Goal: Task Accomplishment & Management: Use online tool/utility

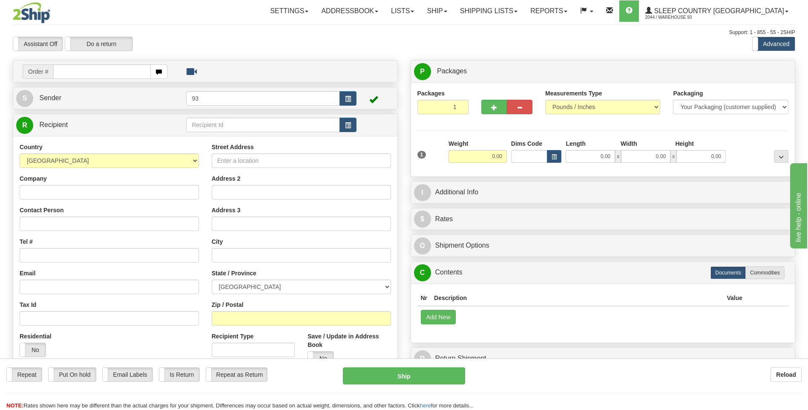
click at [89, 66] on input "text" at bounding box center [101, 71] width 97 height 14
click at [69, 73] on input "text" at bounding box center [101, 71] width 97 height 14
type input "9000i001970"
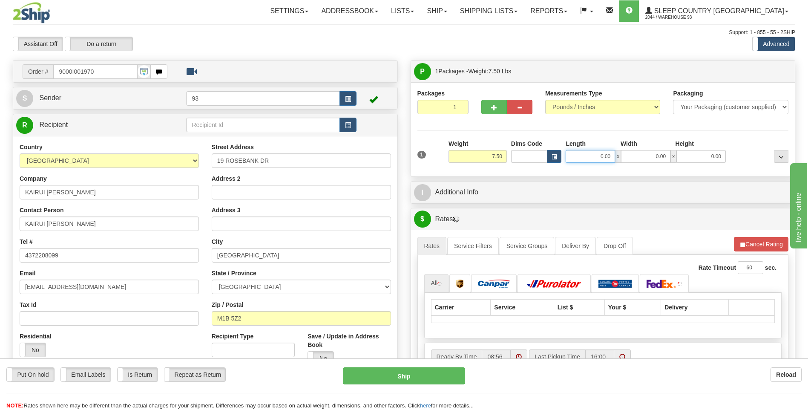
click at [590, 151] on input "0.00" at bounding box center [590, 156] width 49 height 13
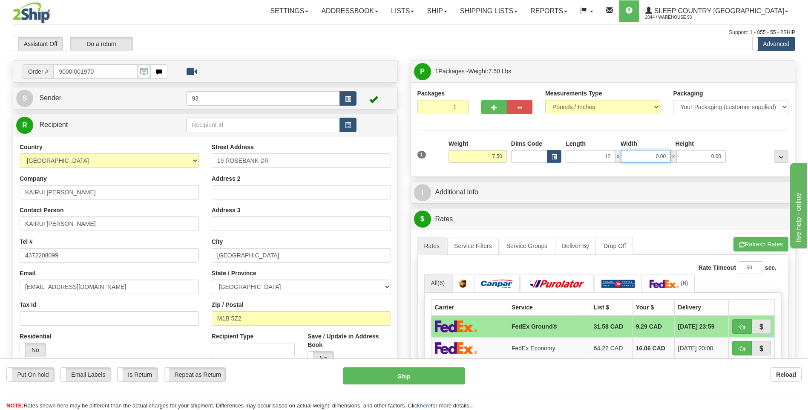
type input "12.00"
click at [656, 156] on input "0.00" at bounding box center [645, 156] width 49 height 13
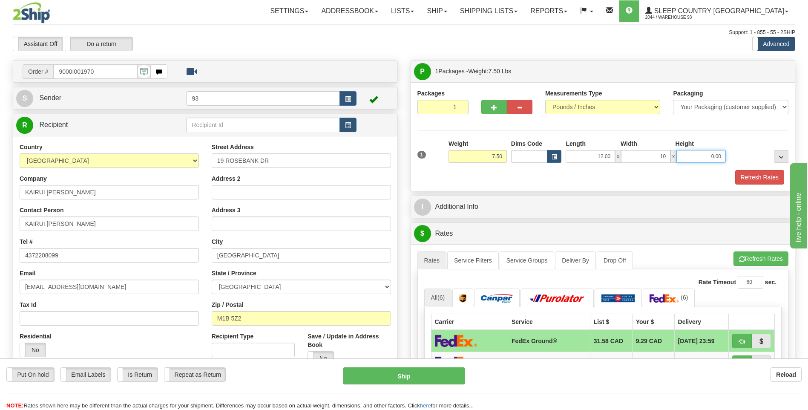
type input "10.00"
click at [714, 157] on input "0.00" at bounding box center [700, 156] width 49 height 13
type input "2.00"
click at [771, 176] on button "Refresh Rates" at bounding box center [759, 177] width 49 height 14
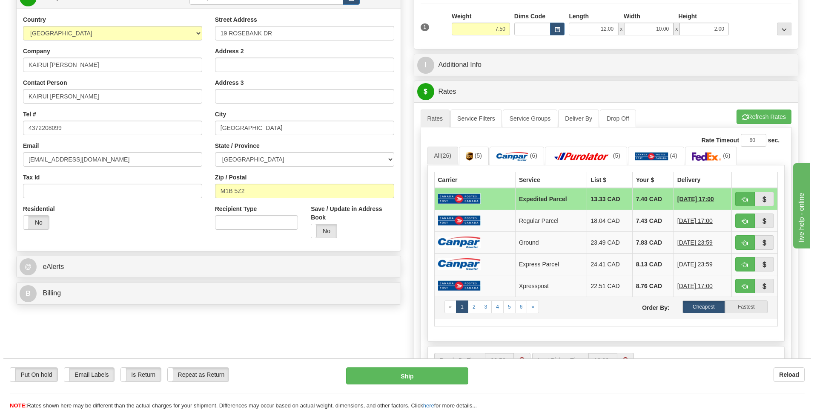
scroll to position [170, 0]
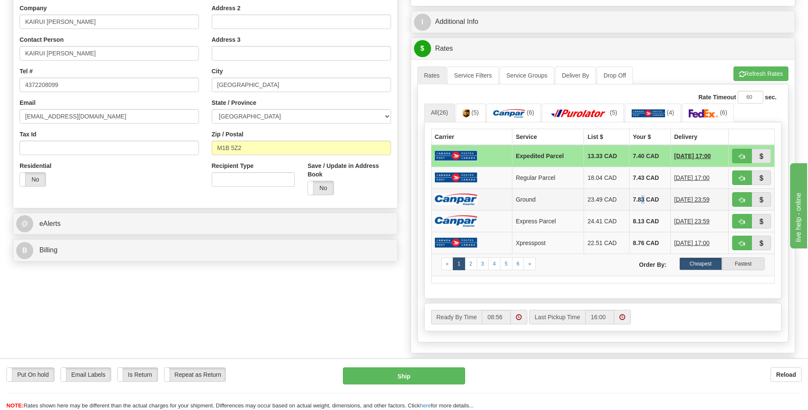
click at [635, 194] on td "7.83 CAD" at bounding box center [649, 199] width 41 height 22
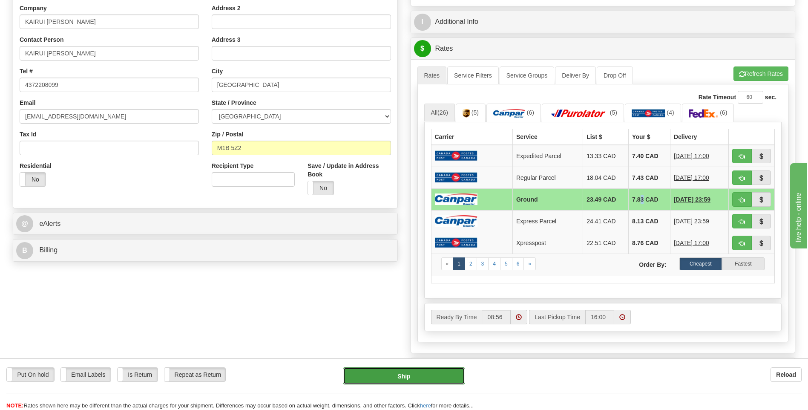
click at [428, 378] on button "Ship" at bounding box center [404, 375] width 122 height 17
type input "1"
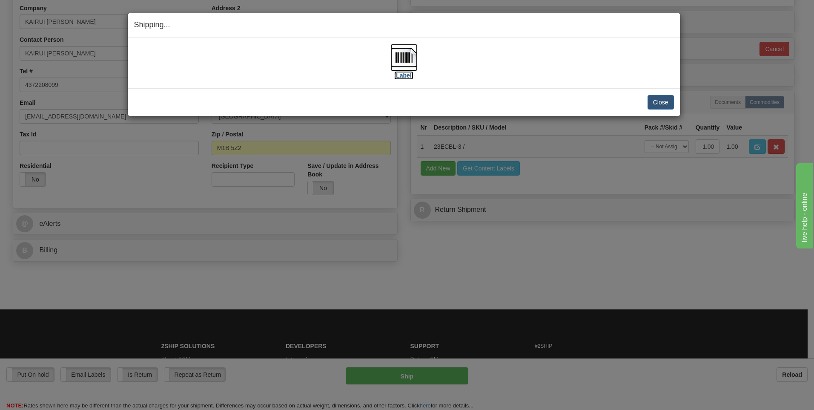
click at [406, 57] on img at bounding box center [404, 57] width 27 height 27
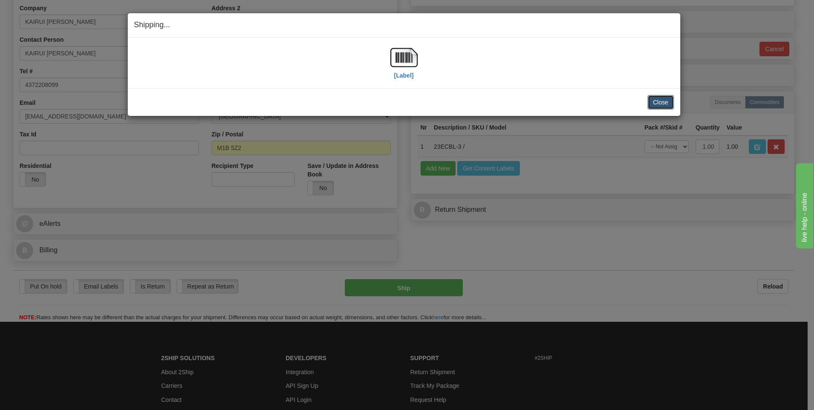
click at [665, 106] on button "Close" at bounding box center [661, 102] width 26 height 14
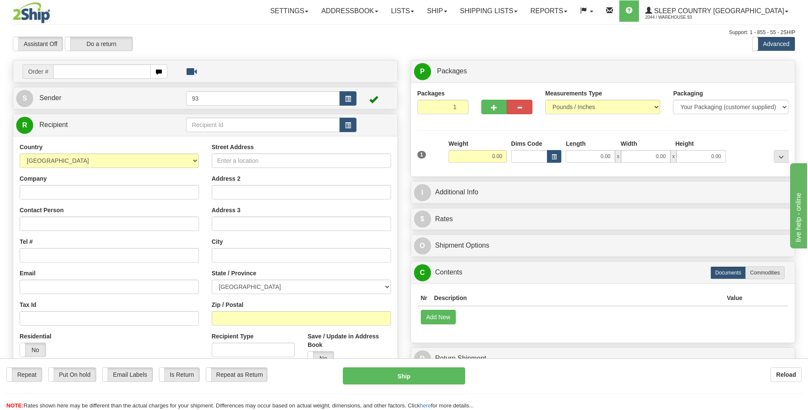
click at [81, 75] on input "text" at bounding box center [101, 71] width 97 height 14
type input "9000i004336"
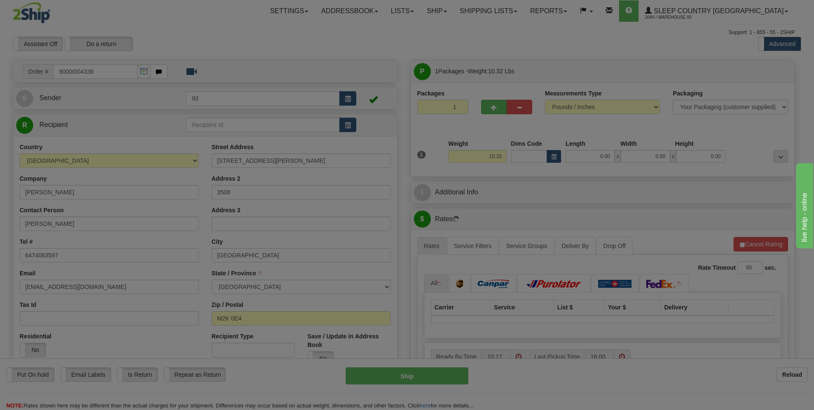
type input "NORTH YORK"
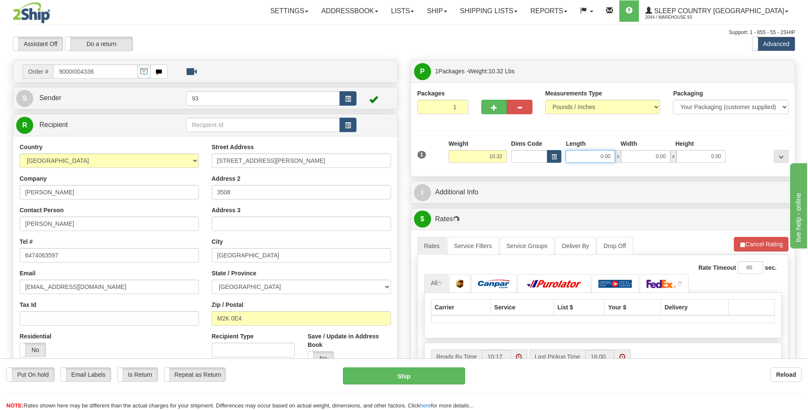
click at [584, 160] on input "0.00" at bounding box center [590, 156] width 49 height 13
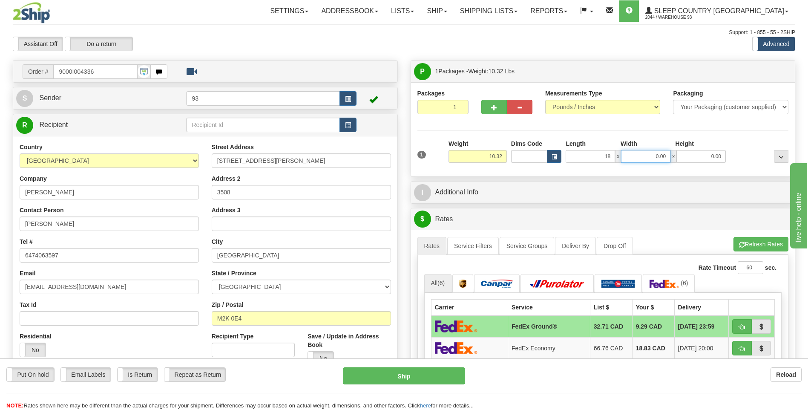
type input "18.00"
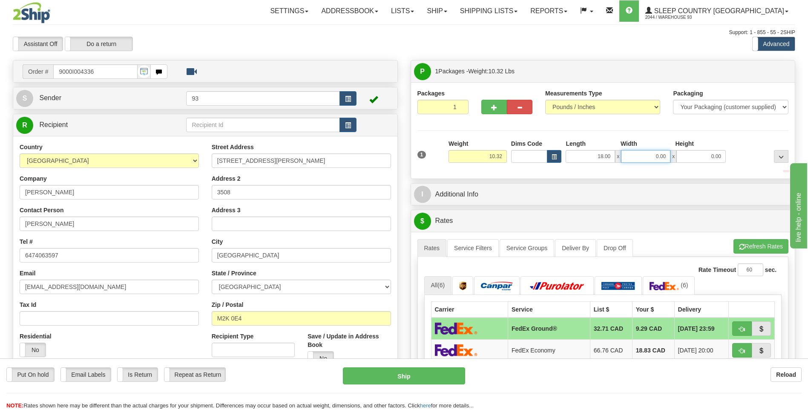
click at [644, 160] on input "0.00" at bounding box center [645, 156] width 49 height 13
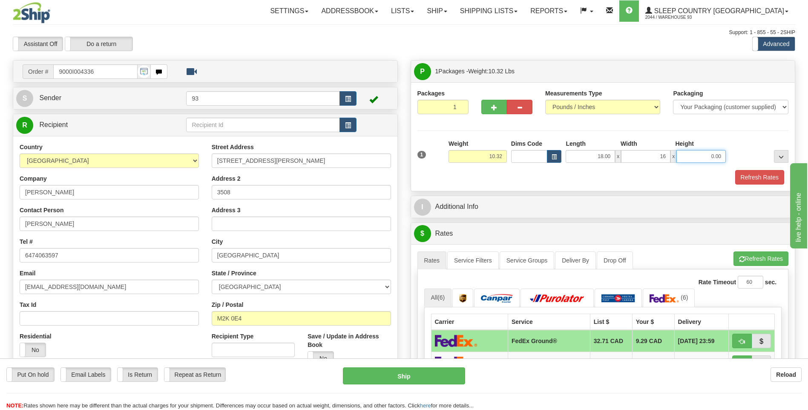
type input "16.00"
click at [690, 152] on input "0.00" at bounding box center [700, 156] width 49 height 13
type input "8.00"
click at [748, 178] on button "Refresh Rates" at bounding box center [759, 177] width 49 height 14
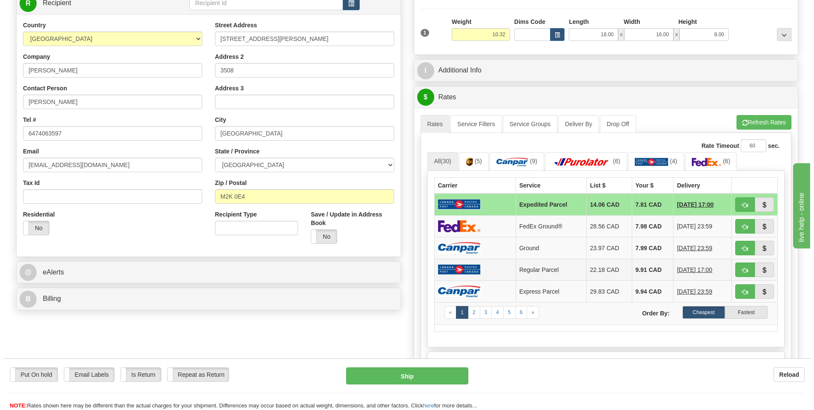
scroll to position [128, 0]
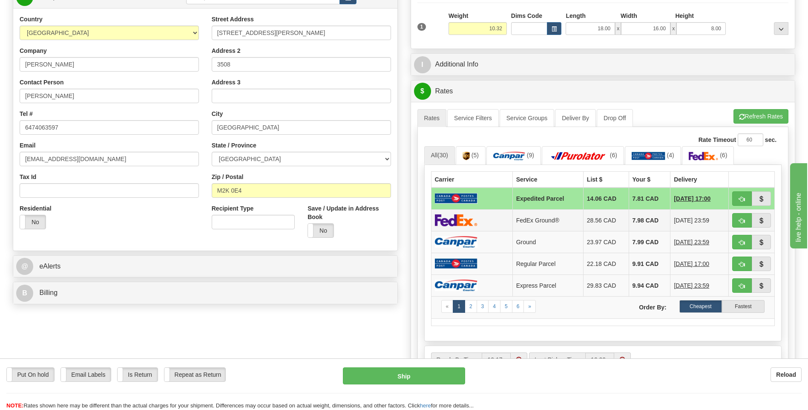
click at [477, 223] on td at bounding box center [471, 220] width 81 height 22
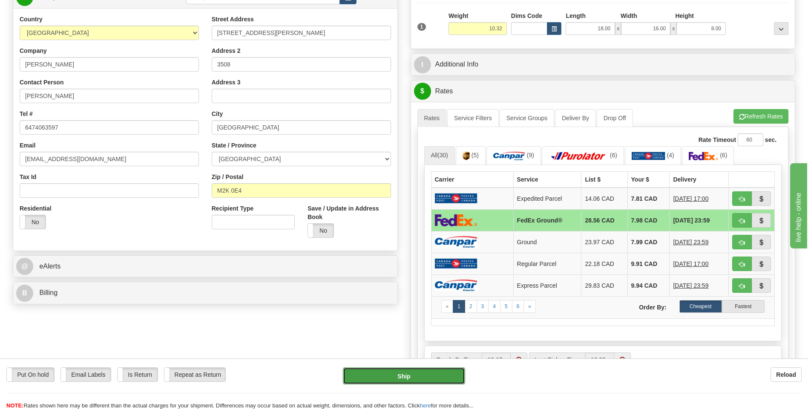
click at [447, 371] on button "Ship" at bounding box center [404, 375] width 122 height 17
type input "92"
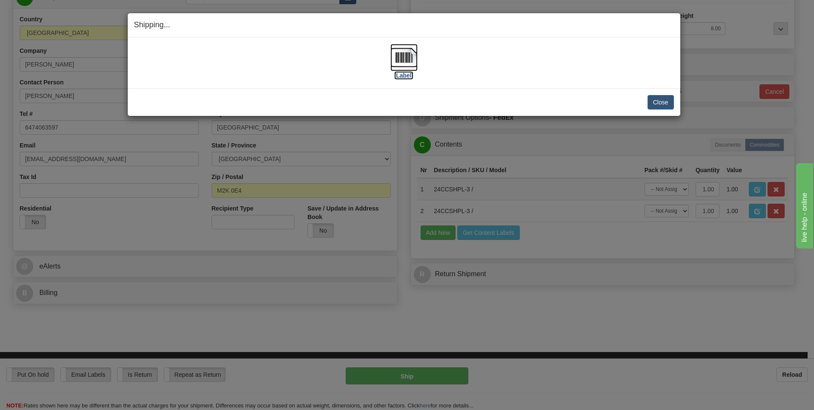
click at [399, 54] on img at bounding box center [404, 57] width 27 height 27
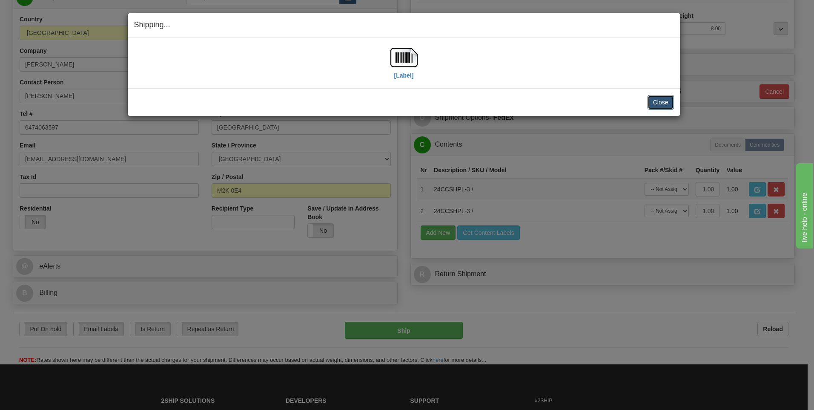
click at [650, 101] on button "Close" at bounding box center [661, 102] width 26 height 14
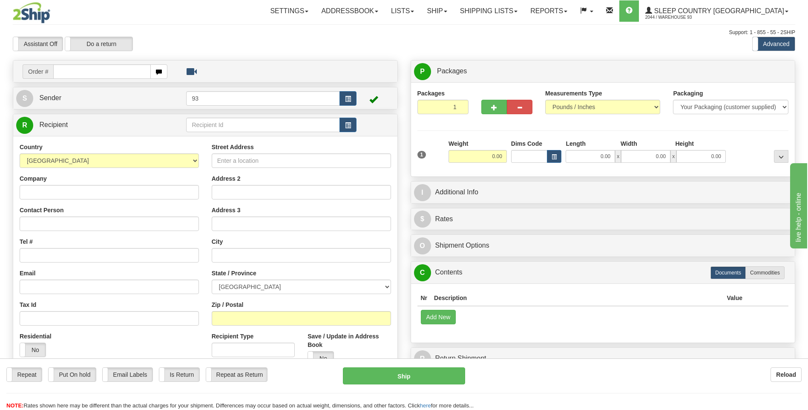
click at [136, 70] on input "text" at bounding box center [101, 71] width 97 height 14
type input "9000i004704"
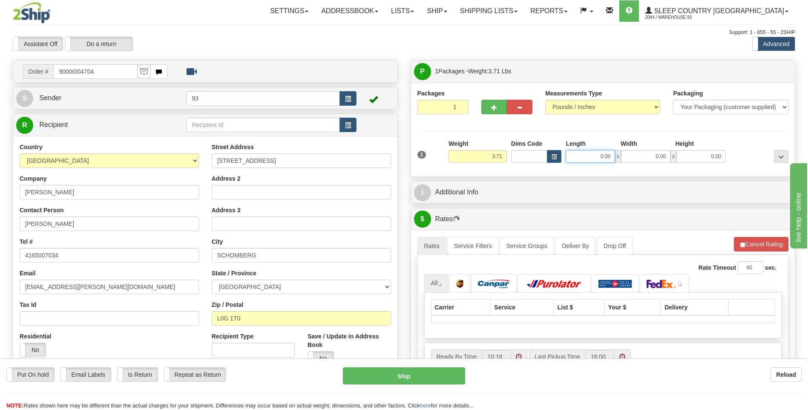
click at [586, 152] on input "0.00" at bounding box center [590, 156] width 49 height 13
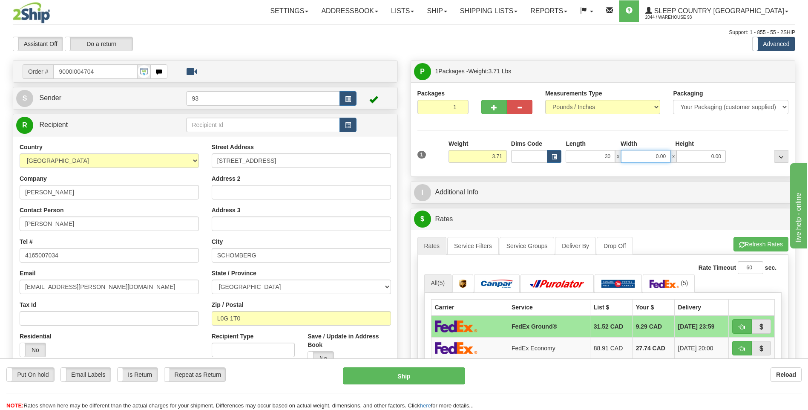
type input "30.00"
click at [635, 159] on input "0.00" at bounding box center [645, 156] width 49 height 13
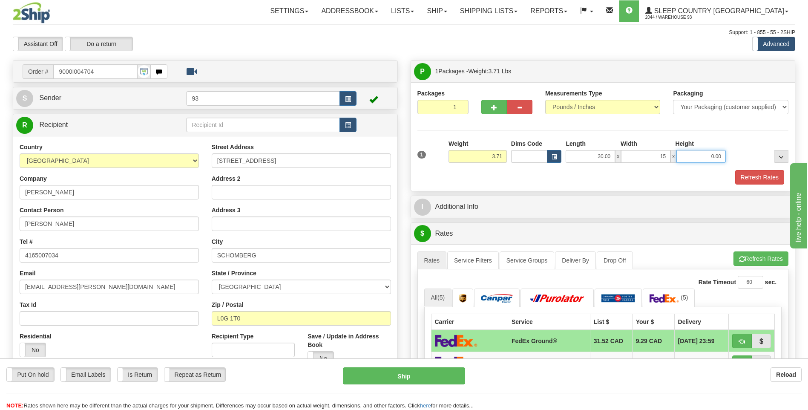
type input "15.00"
click at [708, 155] on input "0.00" at bounding box center [700, 156] width 49 height 13
type input "5.00"
click at [740, 180] on button "Refresh Rates" at bounding box center [759, 177] width 49 height 14
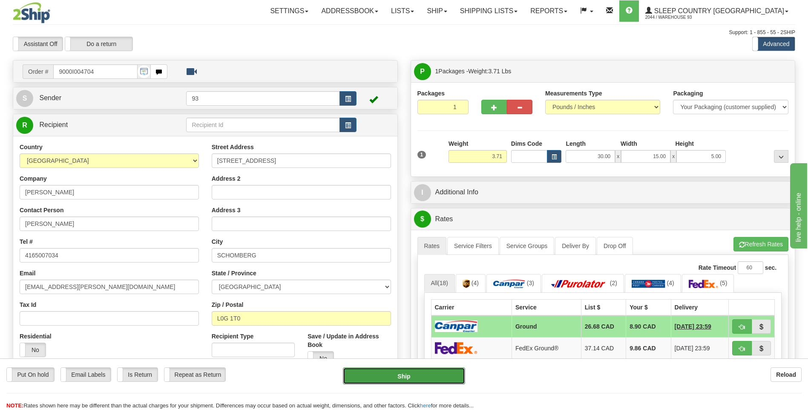
click at [418, 377] on button "Ship" at bounding box center [404, 375] width 122 height 17
type input "1"
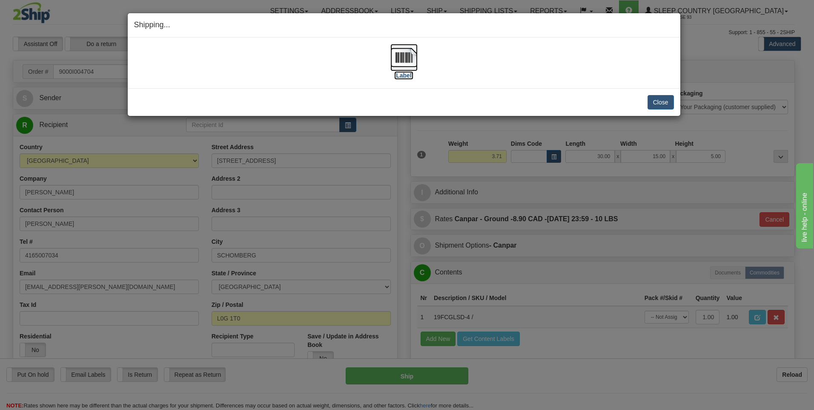
click at [403, 56] on img at bounding box center [404, 57] width 27 height 27
click at [664, 104] on button "Close" at bounding box center [661, 102] width 26 height 14
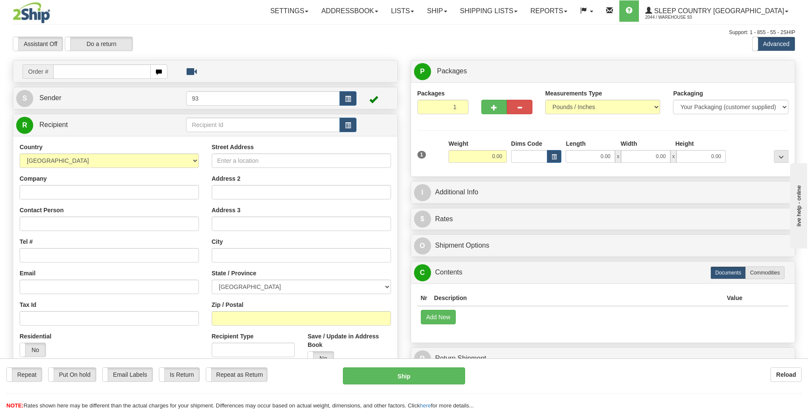
click at [79, 73] on input "text" at bounding box center [101, 71] width 97 height 14
type input "9000i004745"
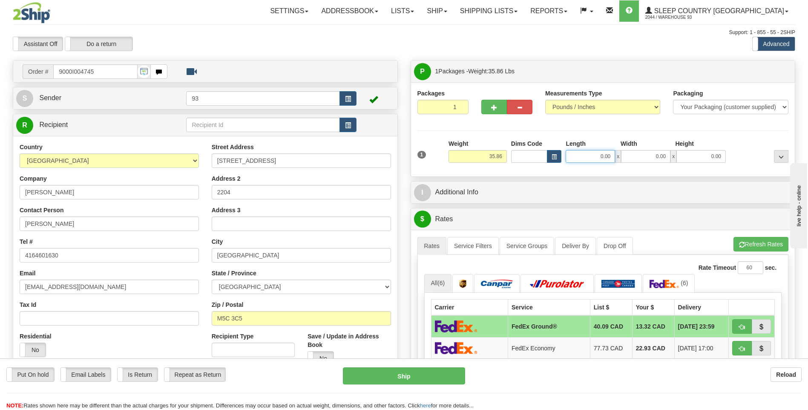
click at [593, 155] on input "0.00" at bounding box center [590, 156] width 49 height 13
type input "40.00"
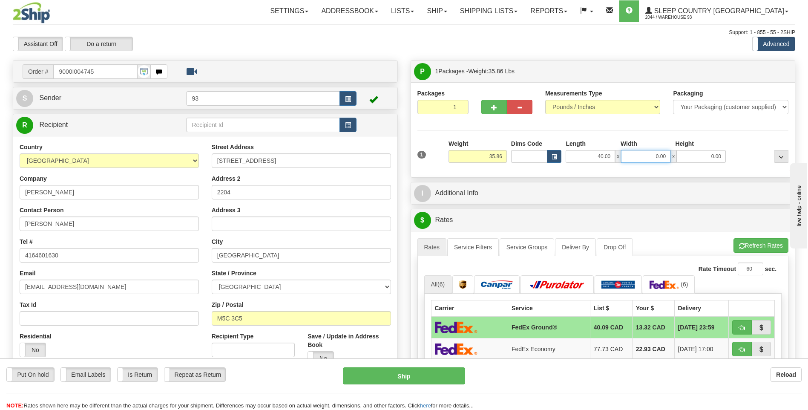
click at [646, 158] on input "0.00" at bounding box center [645, 156] width 49 height 13
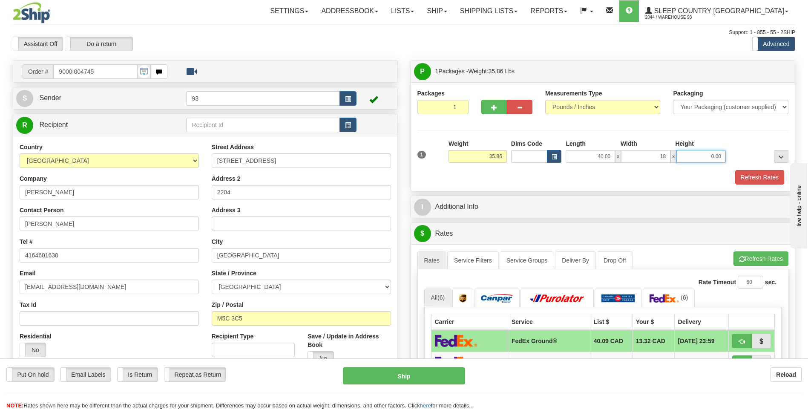
type input "18.00"
click at [703, 159] on input "0.00" at bounding box center [700, 156] width 49 height 13
type input "18.00"
click at [752, 173] on button "Refresh Rates" at bounding box center [759, 177] width 49 height 14
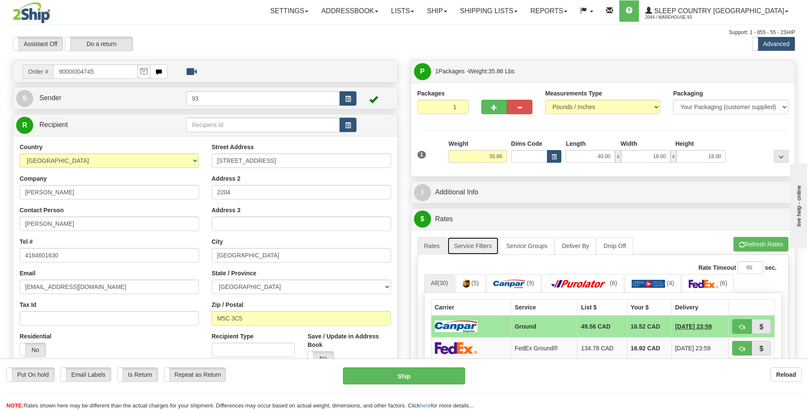
click at [468, 249] on link "Service Filters" at bounding box center [473, 246] width 52 height 18
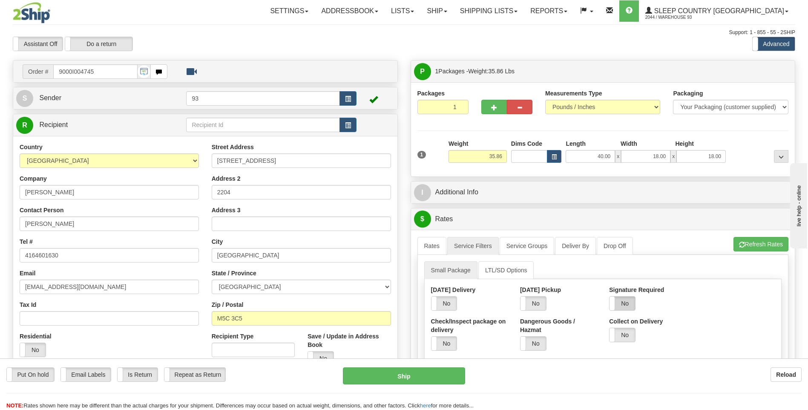
click at [634, 307] on label "No" at bounding box center [623, 303] width 26 height 14
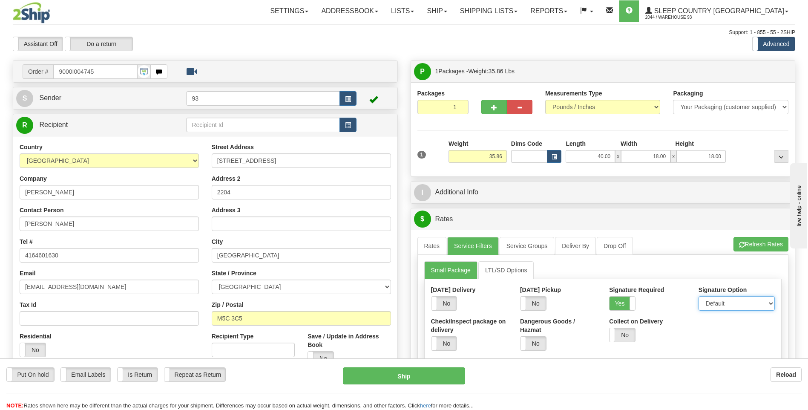
click at [711, 301] on select "Default Adult Direct Indirect No Signature Required" at bounding box center [737, 303] width 76 height 14
select select "1"
click at [699, 296] on select "Default Adult Direct Indirect No Signature Required" at bounding box center [737, 303] width 76 height 14
click at [431, 247] on link "Rates" at bounding box center [431, 246] width 29 height 18
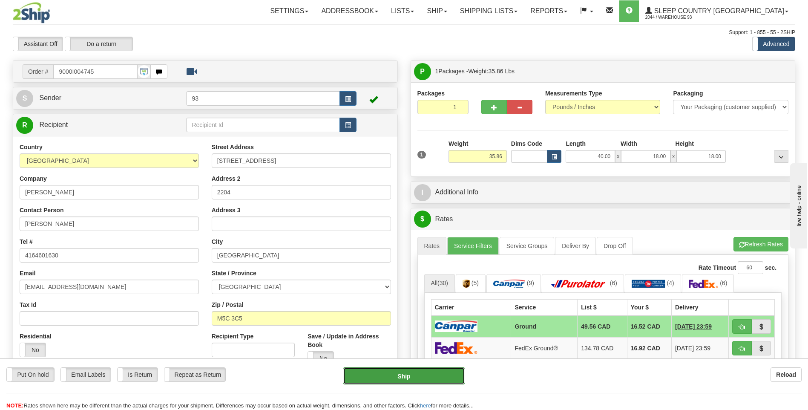
click at [416, 370] on button "Ship" at bounding box center [404, 375] width 122 height 17
type input "1"
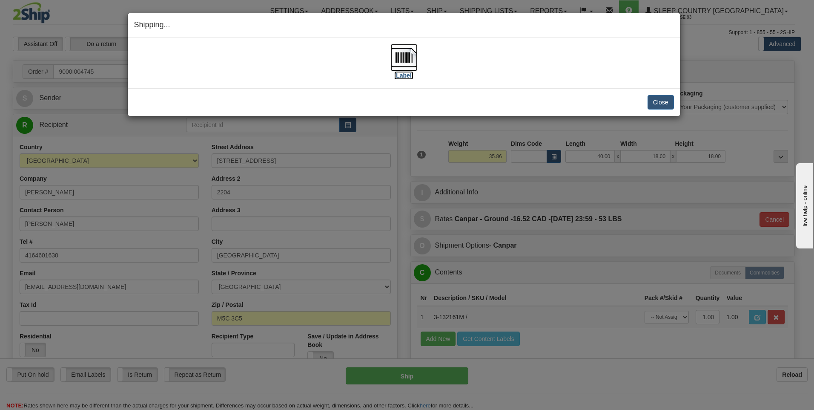
click at [399, 61] on img at bounding box center [404, 57] width 27 height 27
click at [654, 100] on button "Close" at bounding box center [661, 102] width 26 height 14
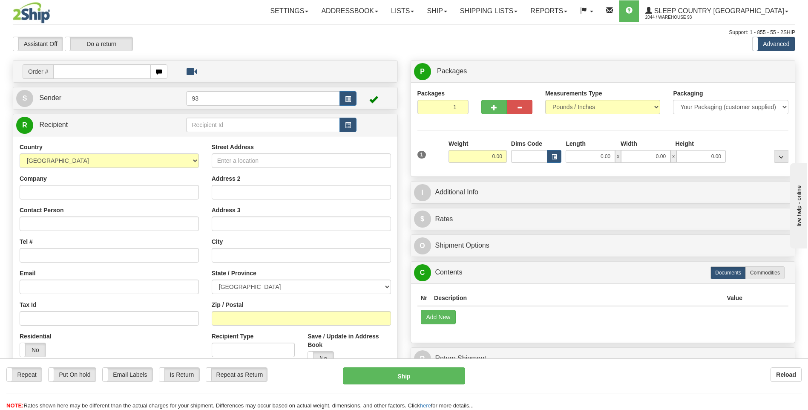
click at [82, 72] on input "text" at bounding box center [101, 71] width 97 height 14
type input "9000i004889"
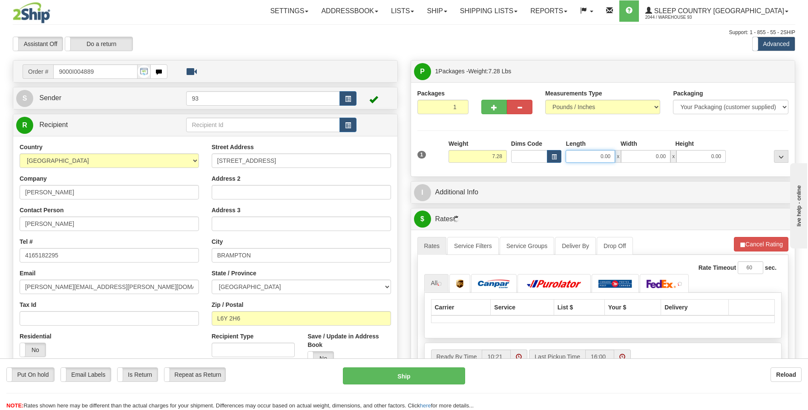
click at [591, 158] on input "0.00" at bounding box center [590, 156] width 49 height 13
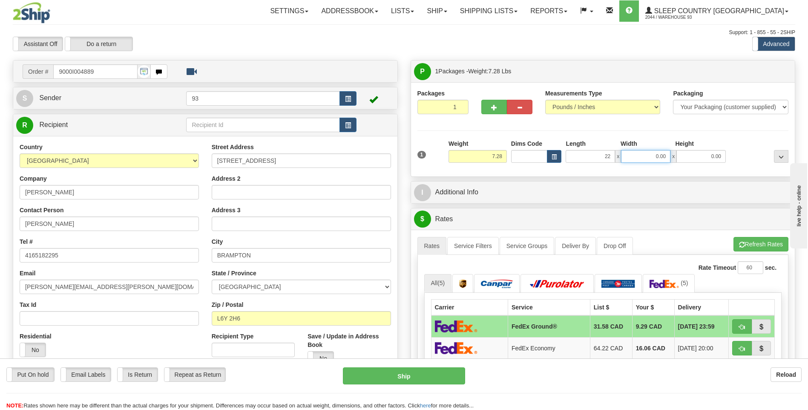
type input "22.00"
click at [645, 157] on input "0.00" at bounding box center [645, 156] width 49 height 13
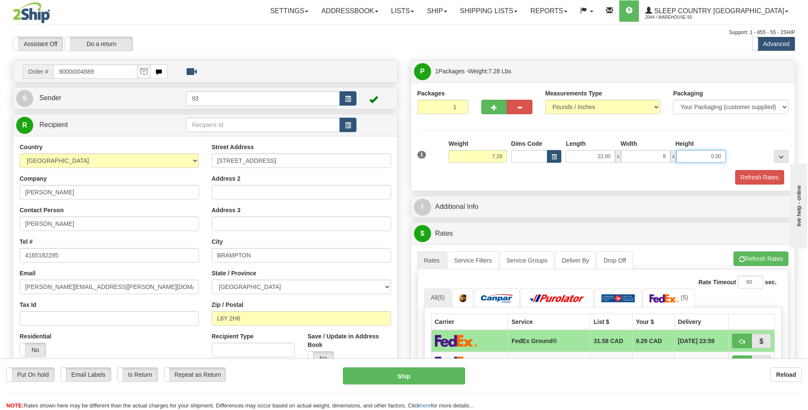
type input "8.00"
click at [716, 159] on input "0.00" at bounding box center [700, 156] width 49 height 13
type input "8.00"
click at [759, 177] on button "Refresh Rates" at bounding box center [759, 177] width 49 height 14
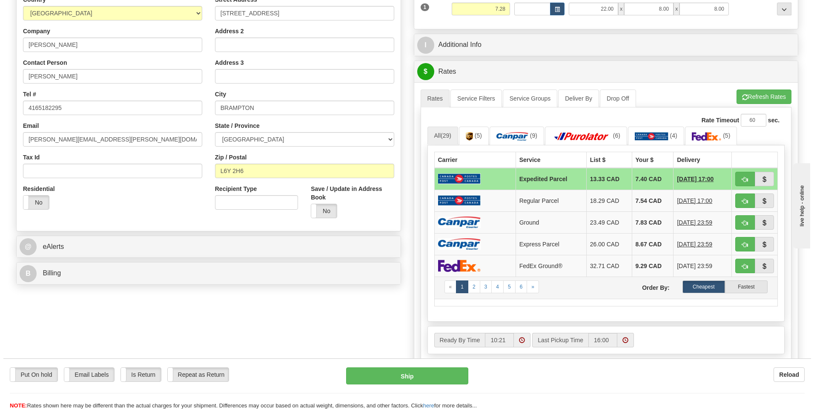
scroll to position [170, 0]
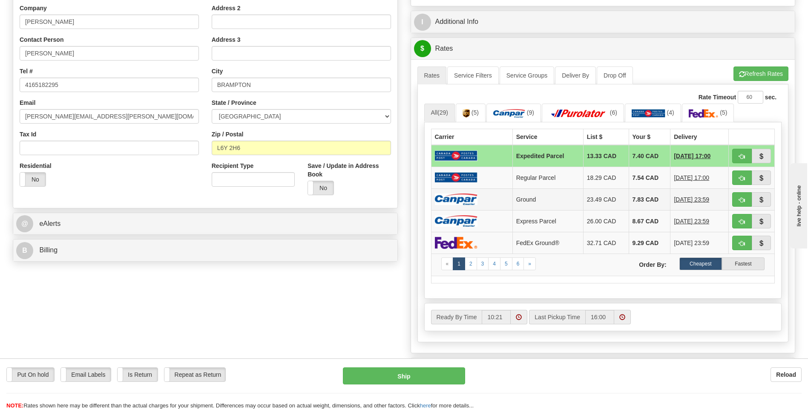
click at [620, 196] on td "23.49 CAD" at bounding box center [606, 199] width 46 height 22
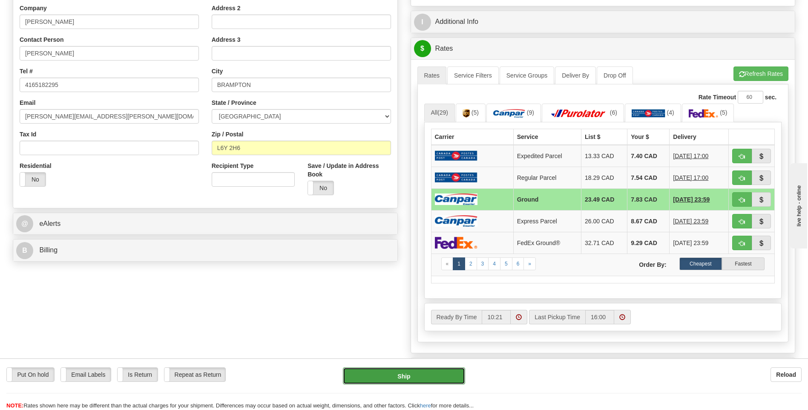
click at [457, 379] on button "Ship" at bounding box center [404, 375] width 122 height 17
type input "1"
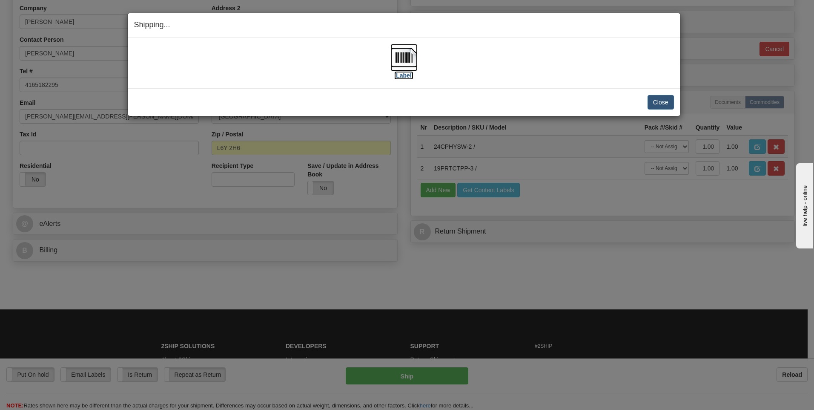
click at [410, 50] on img at bounding box center [404, 57] width 27 height 27
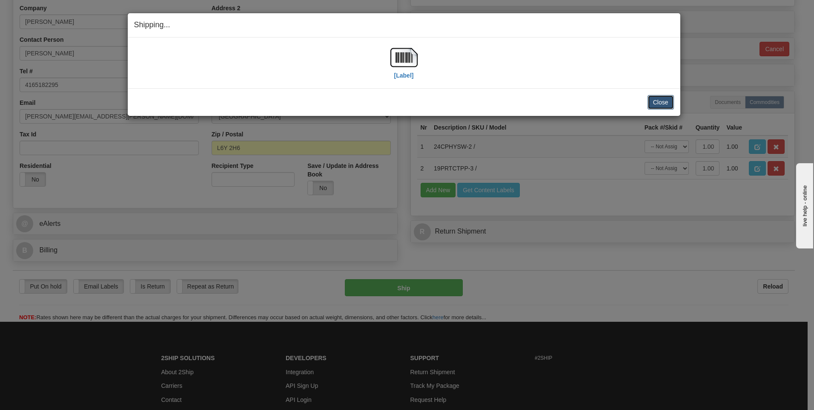
click at [668, 101] on button "Close" at bounding box center [661, 102] width 26 height 14
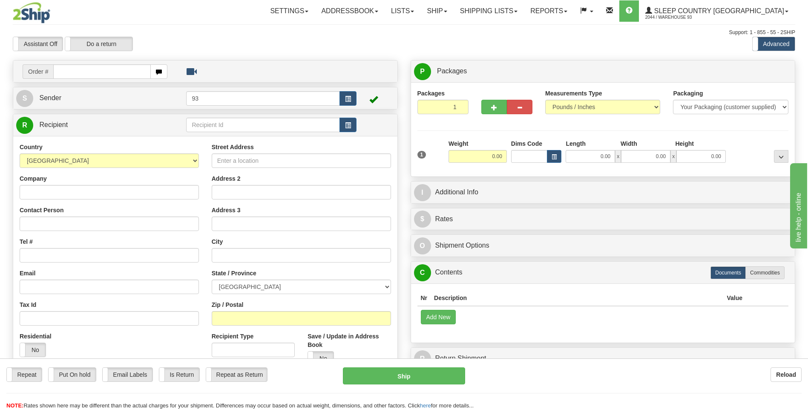
click at [122, 74] on input "text" at bounding box center [101, 71] width 97 height 14
type input "9000i005141"
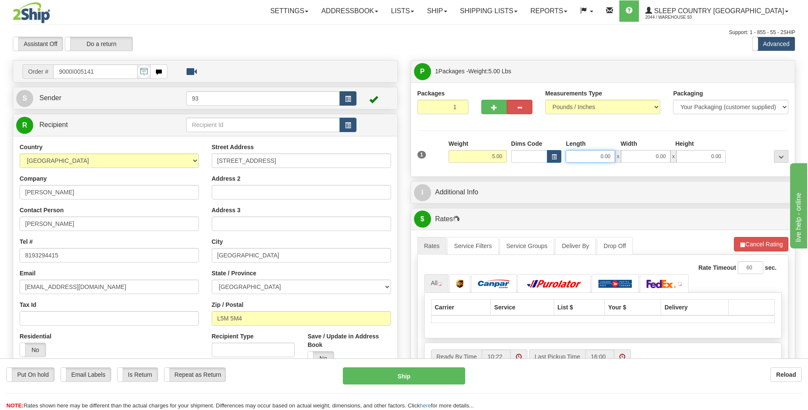
click at [591, 158] on input "0.00" at bounding box center [590, 156] width 49 height 13
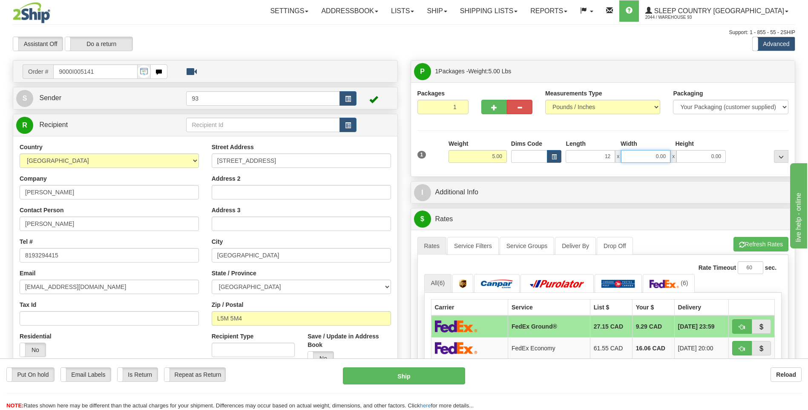
type input "12.00"
click at [642, 161] on input "0.00" at bounding box center [645, 156] width 49 height 13
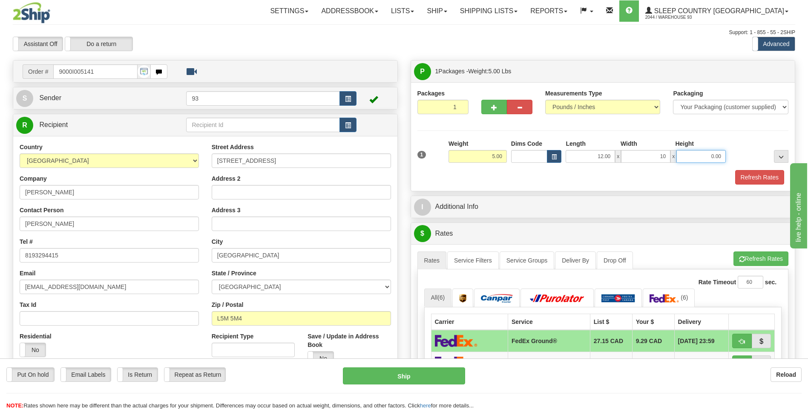
type input "10.00"
click at [689, 154] on input "0.00" at bounding box center [700, 156] width 49 height 13
type input "4.00"
click at [749, 171] on button "Refresh Rates" at bounding box center [759, 177] width 49 height 14
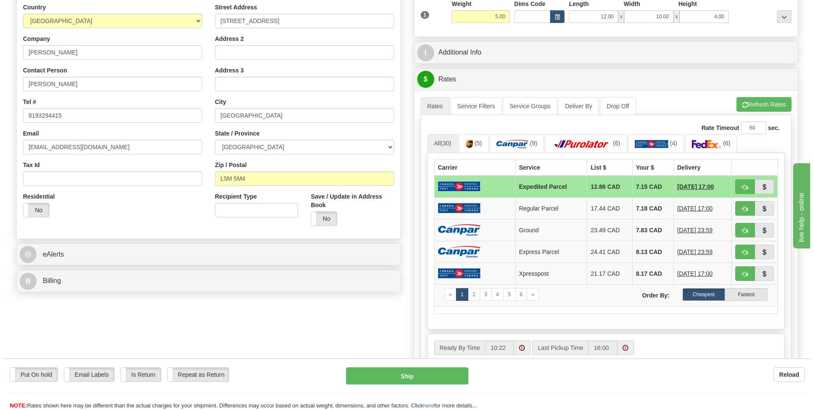
scroll to position [170, 0]
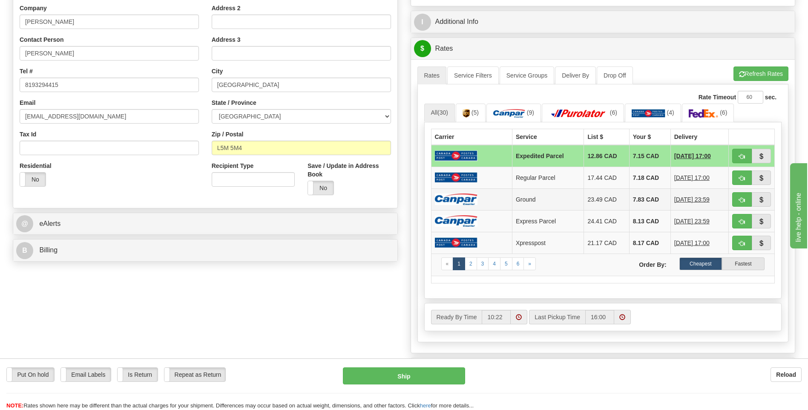
click at [633, 198] on td "7.83 CAD" at bounding box center [649, 199] width 41 height 22
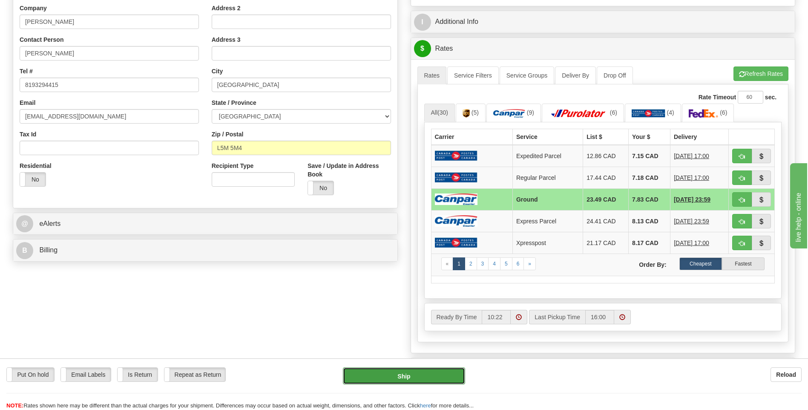
click at [449, 373] on button "Ship" at bounding box center [404, 375] width 122 height 17
type input "1"
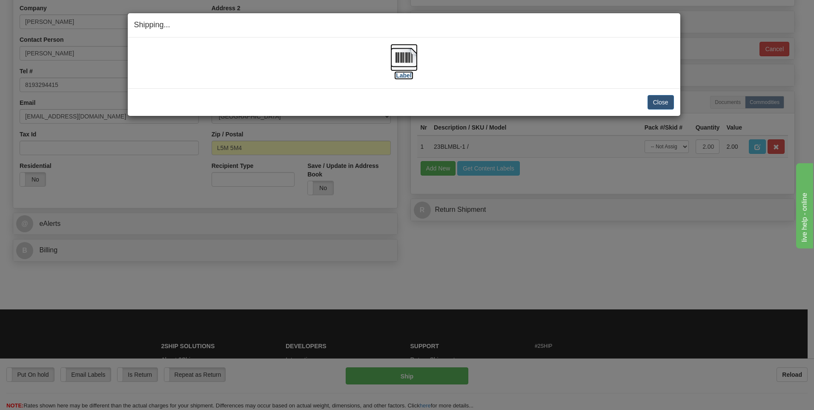
click at [403, 54] on img at bounding box center [404, 57] width 27 height 27
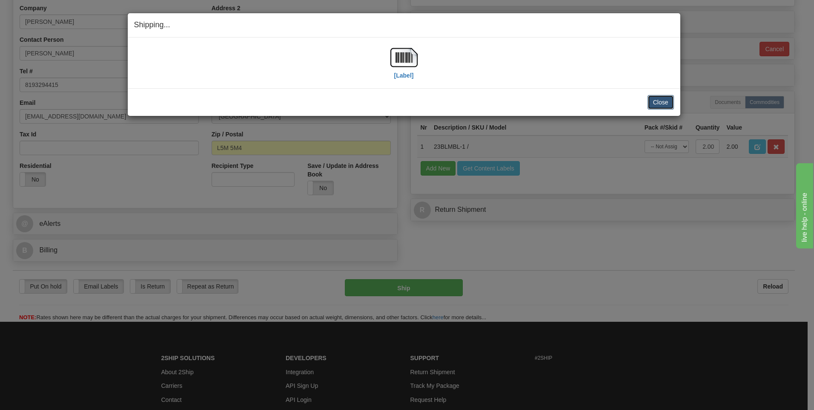
click at [656, 104] on button "Close" at bounding box center [661, 102] width 26 height 14
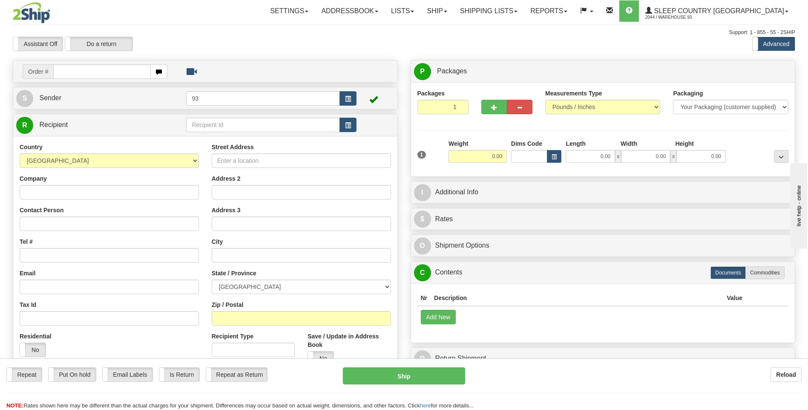
click at [78, 71] on input "text" at bounding box center [101, 71] width 97 height 14
type input "9000i005157"
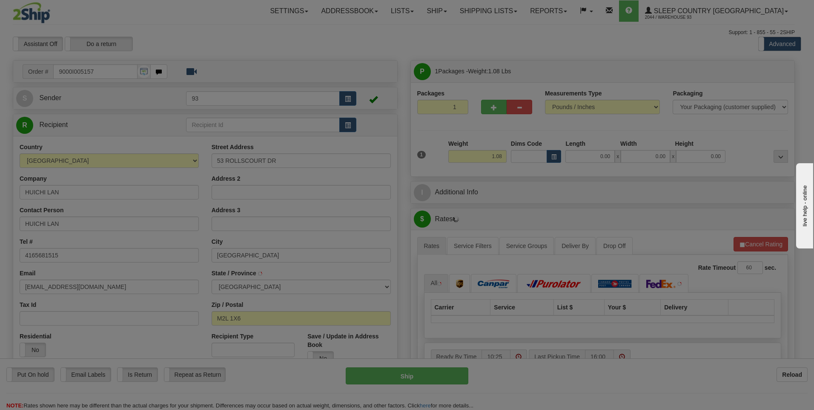
type input "NORTH YORK"
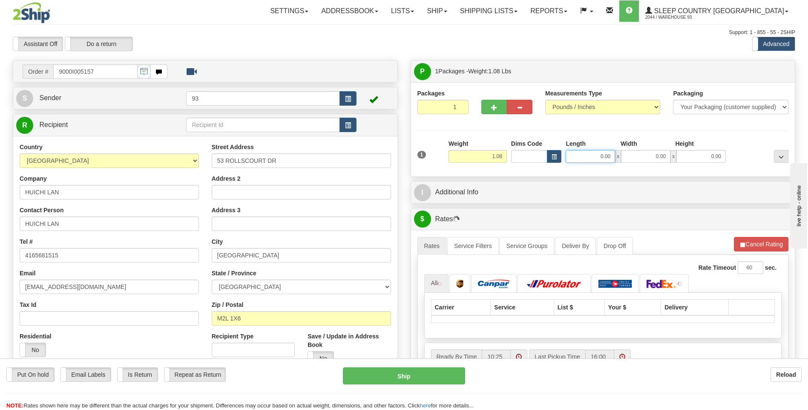
click at [591, 159] on input "0.00" at bounding box center [590, 156] width 49 height 13
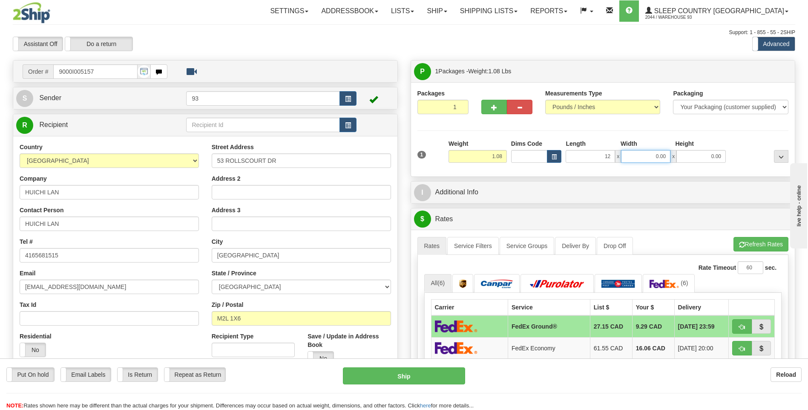
type input "12.00"
click at [650, 157] on input "0.00" at bounding box center [645, 156] width 49 height 13
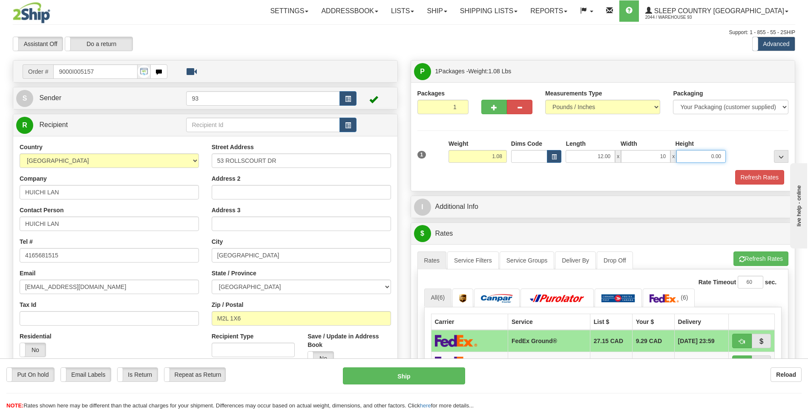
type input "10.00"
click at [695, 159] on input "0.00" at bounding box center [700, 156] width 49 height 13
type input "2.00"
click at [762, 178] on button "Refresh Rates" at bounding box center [759, 177] width 49 height 14
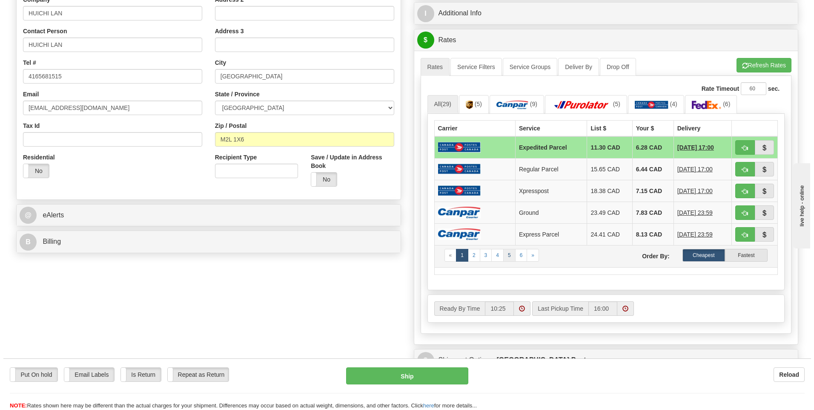
scroll to position [213, 0]
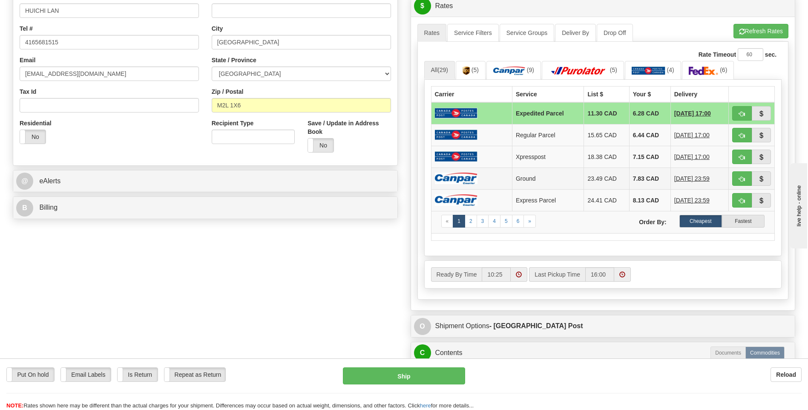
click at [635, 171] on td "7.83 CAD" at bounding box center [649, 178] width 41 height 22
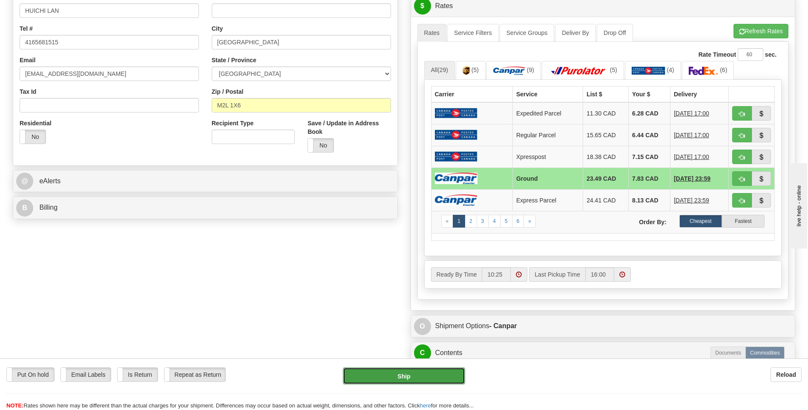
click at [428, 375] on button "Ship" at bounding box center [404, 375] width 122 height 17
type input "1"
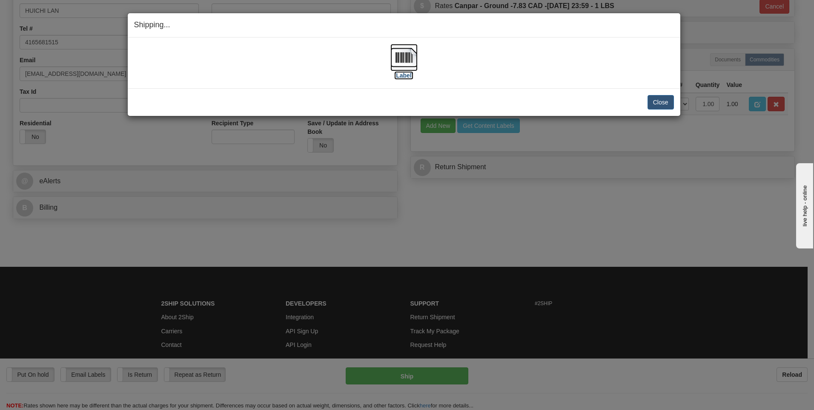
click at [406, 53] on img at bounding box center [404, 57] width 27 height 27
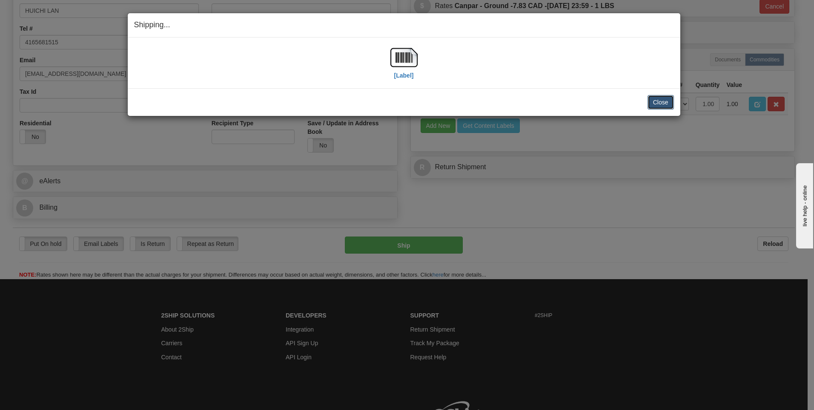
click at [658, 100] on button "Close" at bounding box center [661, 102] width 26 height 14
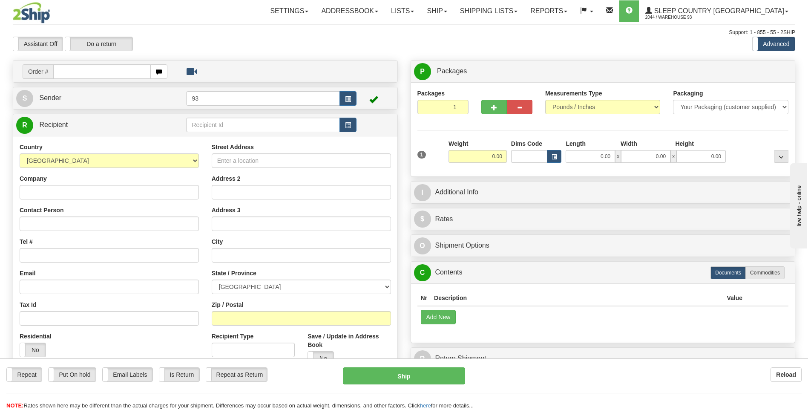
click at [67, 77] on input "text" at bounding box center [101, 71] width 97 height 14
type input "9000i005161"
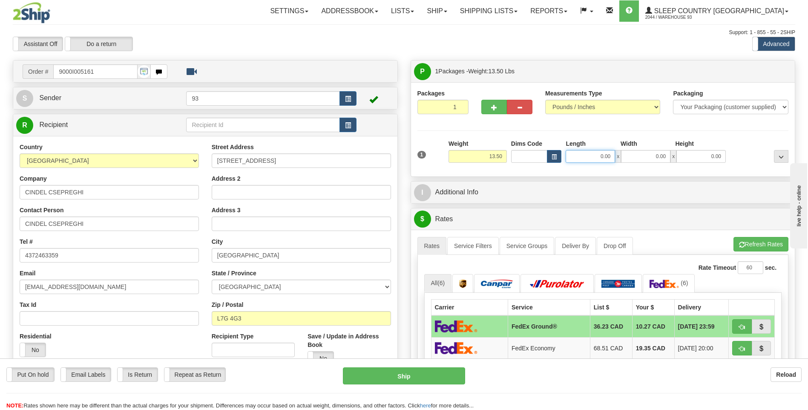
click at [598, 157] on input "0.00" at bounding box center [590, 156] width 49 height 13
type input "20.00"
click at [639, 158] on input "0.00" at bounding box center [645, 156] width 49 height 13
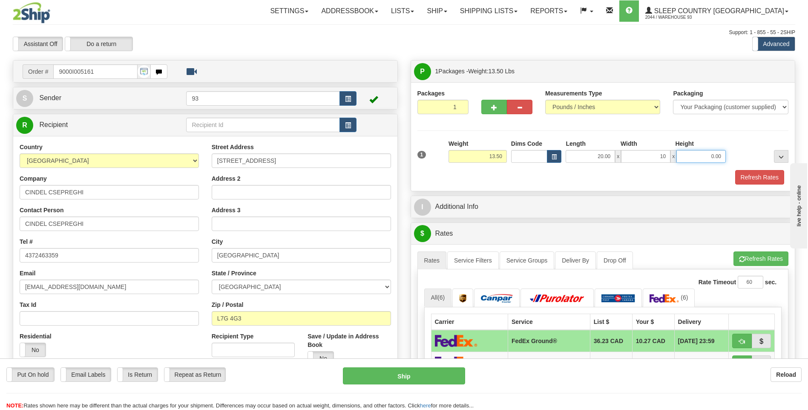
type input "10.00"
click at [696, 156] on input "0.00" at bounding box center [700, 156] width 49 height 13
type input "10.00"
click at [762, 178] on button "Refresh Rates" at bounding box center [759, 177] width 49 height 14
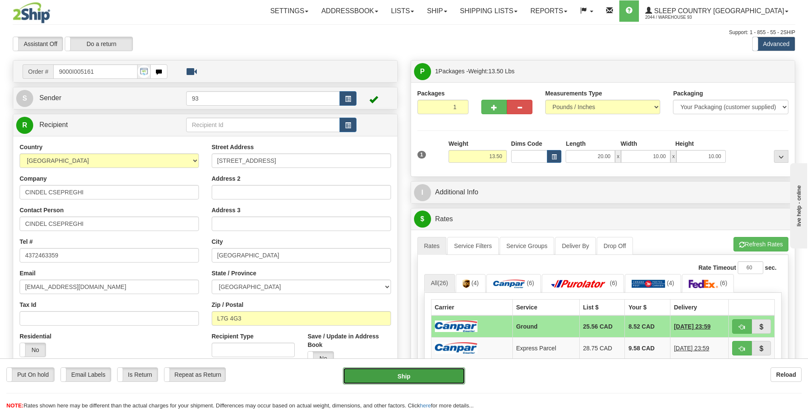
click at [447, 376] on button "Ship" at bounding box center [404, 375] width 122 height 17
type input "1"
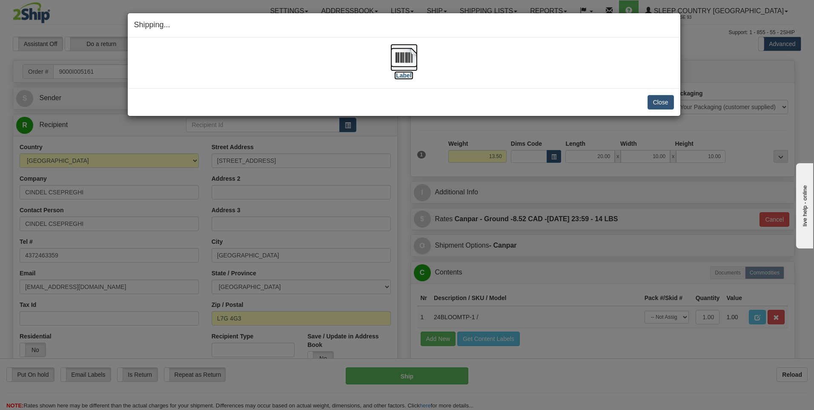
click at [409, 60] on img at bounding box center [404, 57] width 27 height 27
click at [662, 104] on button "Close" at bounding box center [661, 102] width 26 height 14
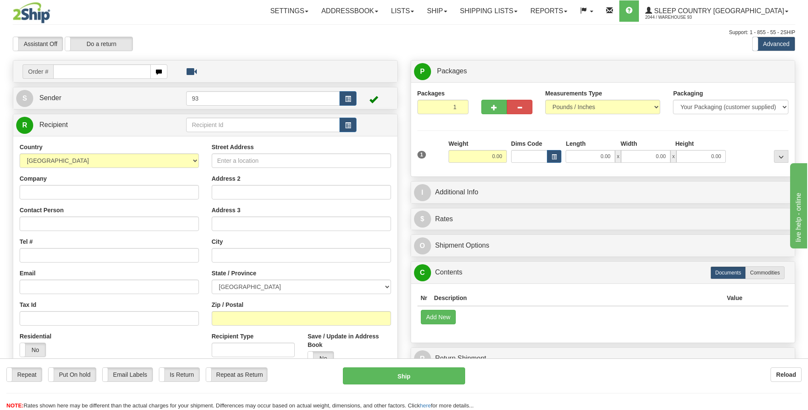
click at [81, 72] on input "text" at bounding box center [101, 71] width 97 height 14
type input "9000i005172"
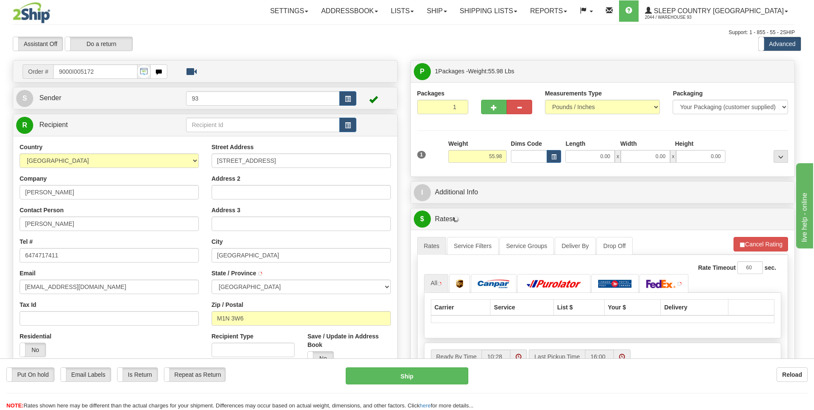
type input "SCARBOROUGH"
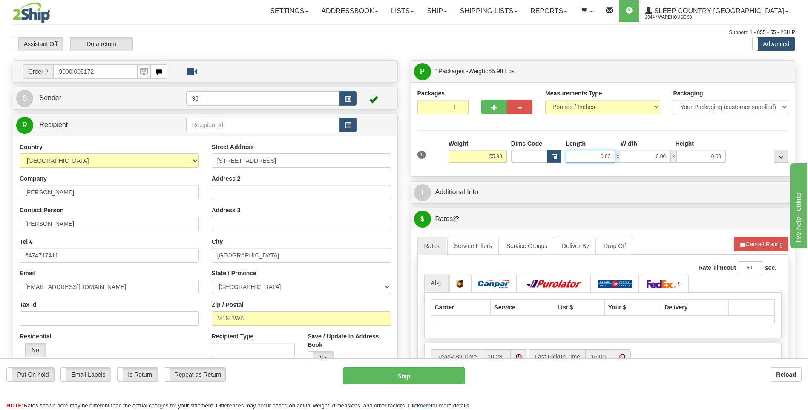
click at [584, 154] on input "0.00" at bounding box center [590, 156] width 49 height 13
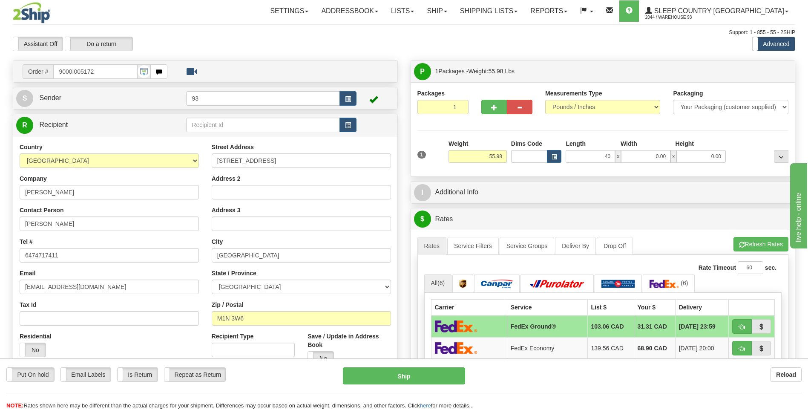
type input "40.00"
click at [510, 153] on div "Dims Code" at bounding box center [536, 150] width 55 height 23
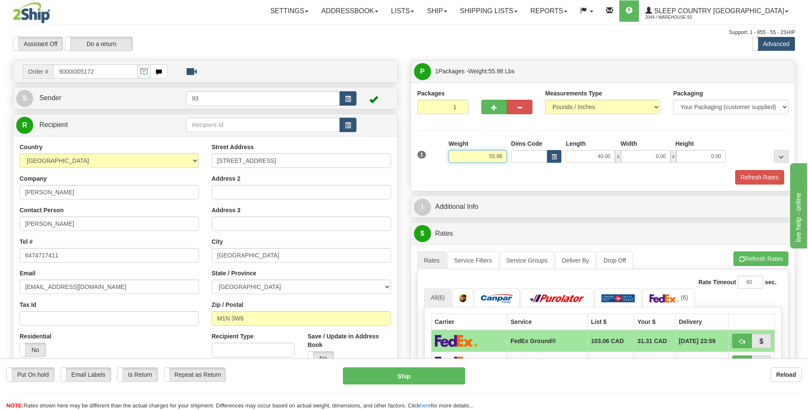
click at [502, 158] on input "55.98" at bounding box center [478, 156] width 58 height 13
type input "5"
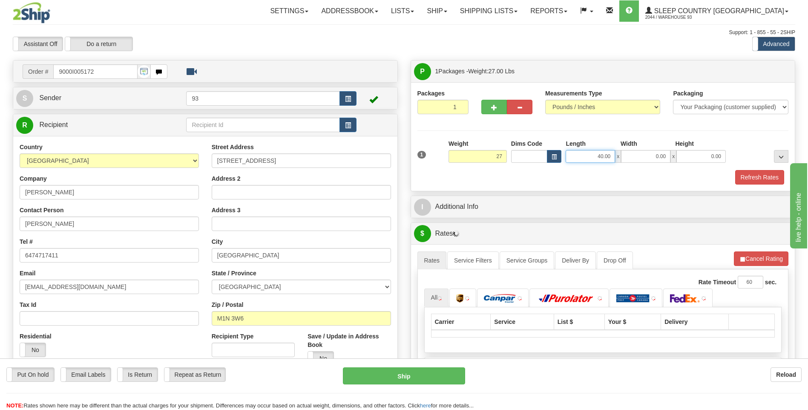
type input "27.00"
click at [592, 158] on input "40.00" at bounding box center [590, 156] width 49 height 13
click at [658, 159] on input "0.00" at bounding box center [645, 156] width 49 height 13
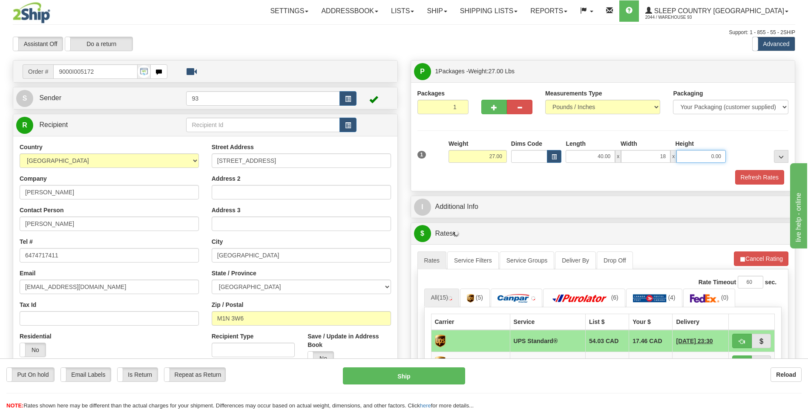
type input "18.00"
click at [702, 155] on input "0.00" at bounding box center [700, 156] width 49 height 13
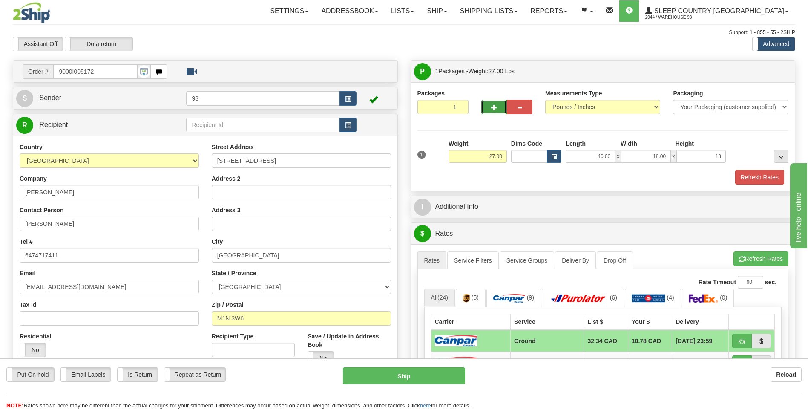
type input "18.00"
click at [483, 104] on button "button" at bounding box center [494, 107] width 26 height 14
type input "2"
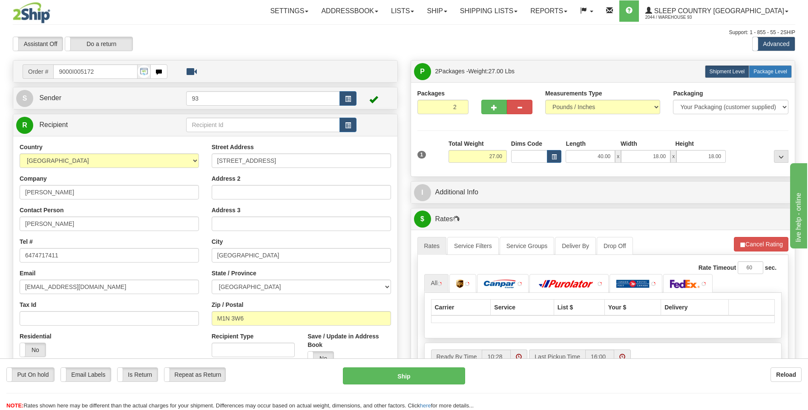
click at [777, 72] on span "Package Level" at bounding box center [771, 72] width 34 height 6
radio input "true"
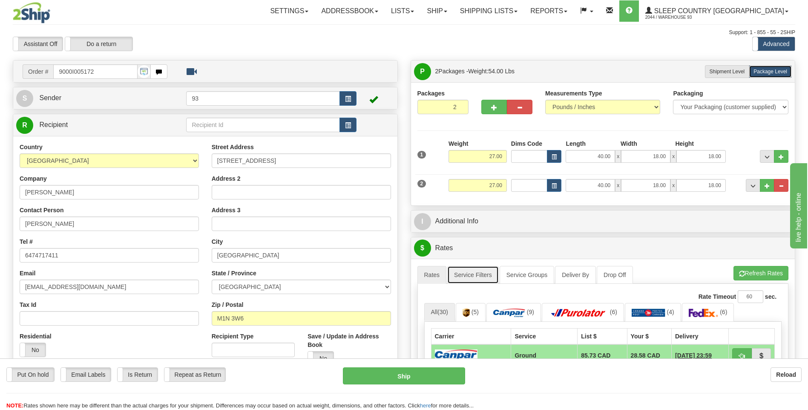
click at [477, 269] on link "Service Filters" at bounding box center [473, 275] width 52 height 18
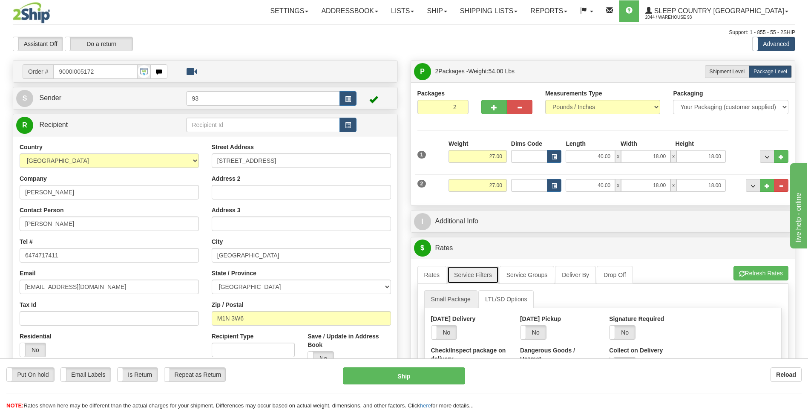
scroll to position [43, 0]
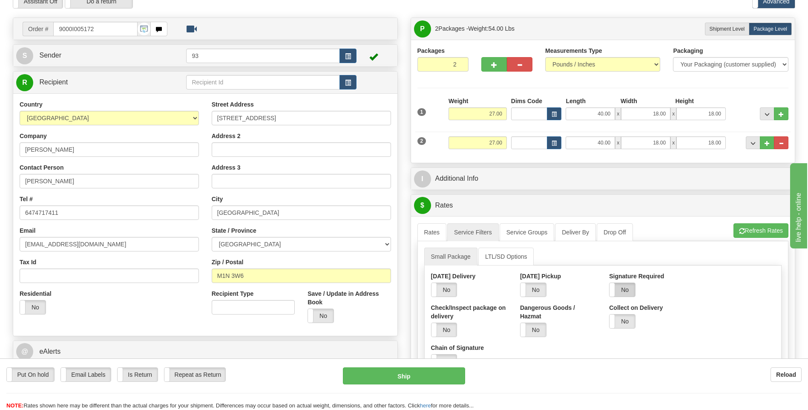
click at [625, 288] on label "No" at bounding box center [623, 290] width 26 height 14
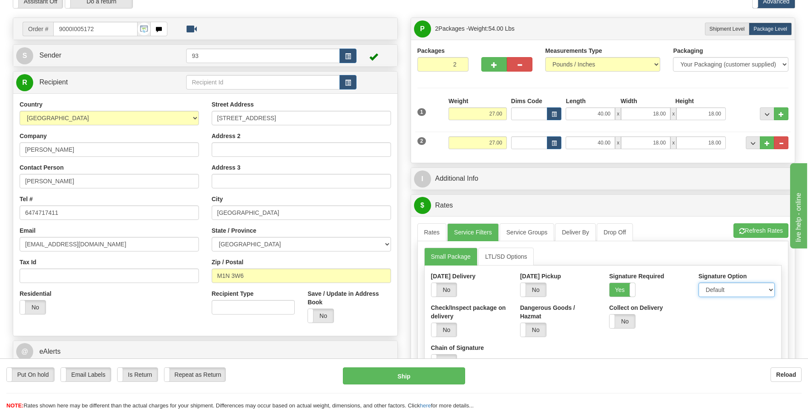
click at [716, 292] on select "Default Adult Direct Indirect No Signature Required" at bounding box center [737, 289] width 76 height 14
select select "1"
click at [699, 282] on select "Default Adult Direct Indirect No Signature Required" at bounding box center [737, 289] width 76 height 14
click at [427, 236] on link "Rates" at bounding box center [431, 232] width 29 height 18
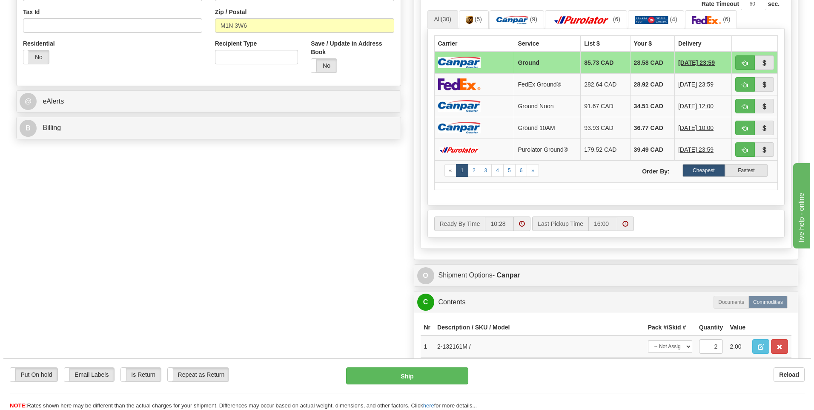
scroll to position [426, 0]
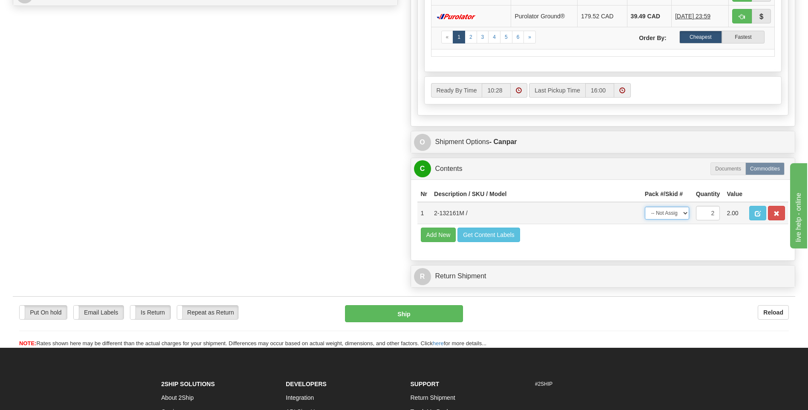
click at [682, 213] on select "-- Not Assigned -- Package 1 Package 2 Split" at bounding box center [667, 213] width 44 height 13
select select "SPLIT"
click at [645, 207] on select "-- Not Assigned -- Package 1 Package 2 Split" at bounding box center [667, 213] width 44 height 13
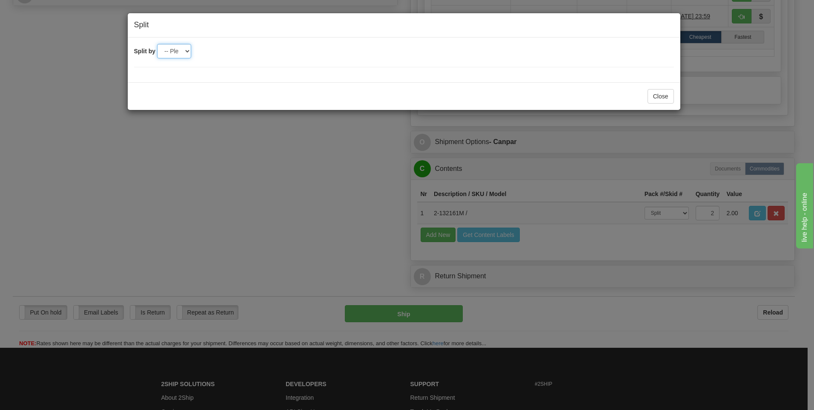
click at [179, 49] on select "-- Please select -- 2" at bounding box center [174, 51] width 34 height 14
select select "2"
click at [157, 44] on select "-- Please select -- 2" at bounding box center [174, 51] width 34 height 14
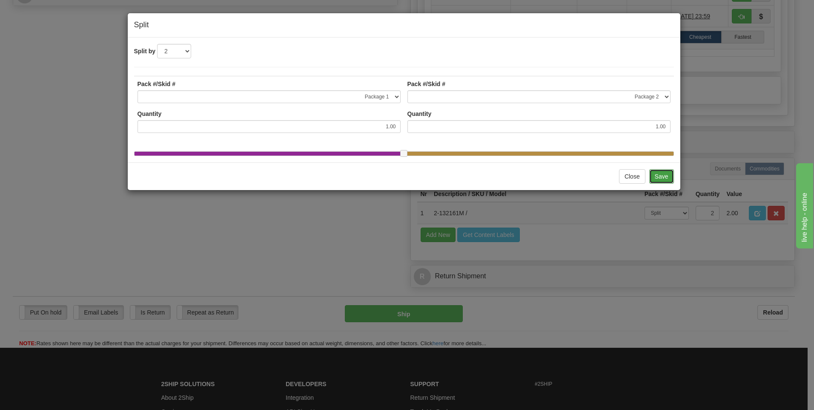
click at [665, 184] on button "Save" at bounding box center [662, 176] width 25 height 14
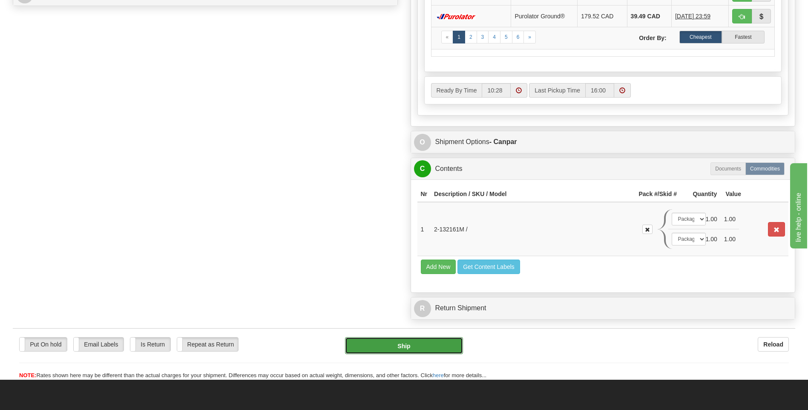
click at [430, 349] on button "Ship" at bounding box center [404, 345] width 118 height 17
type input "1"
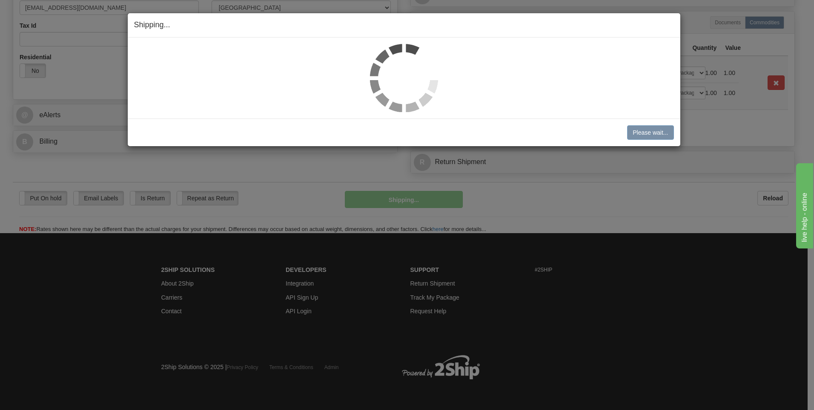
scroll to position [279, 0]
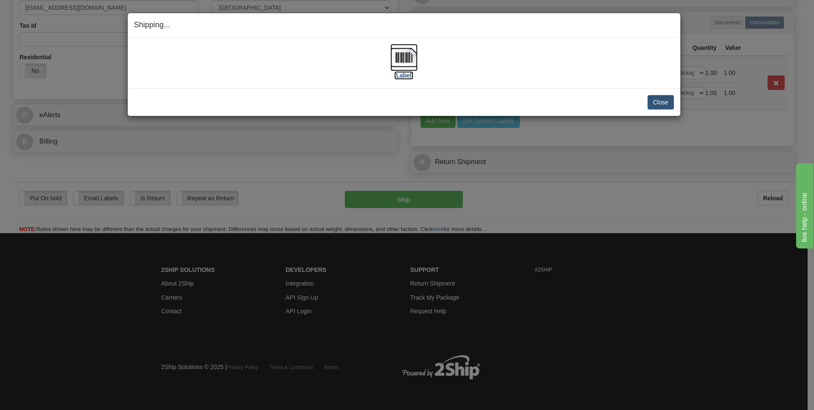
click at [406, 58] on img at bounding box center [404, 57] width 27 height 27
click at [655, 99] on button "Close" at bounding box center [661, 102] width 26 height 14
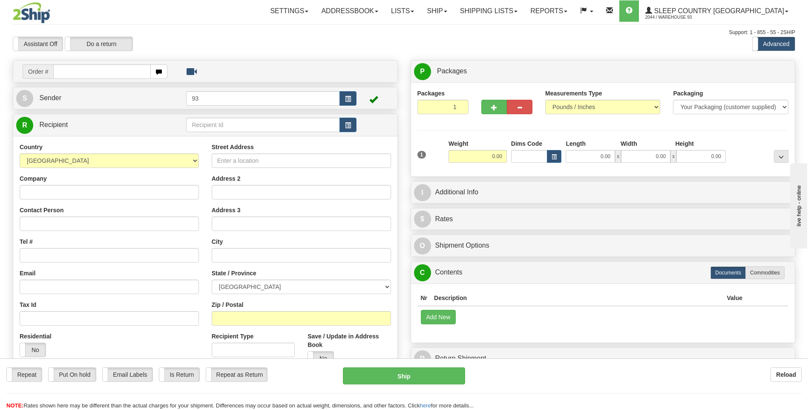
click at [92, 71] on input "text" at bounding box center [101, 71] width 97 height 14
type input "9000i5177"
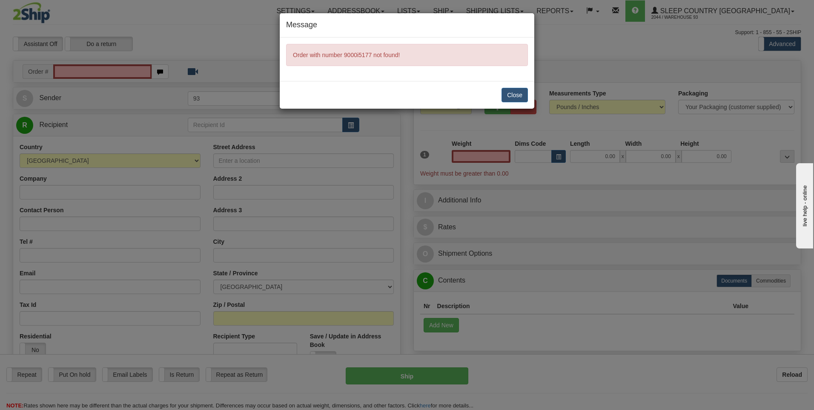
type input "0.00"
click at [515, 96] on button "Close" at bounding box center [515, 95] width 26 height 14
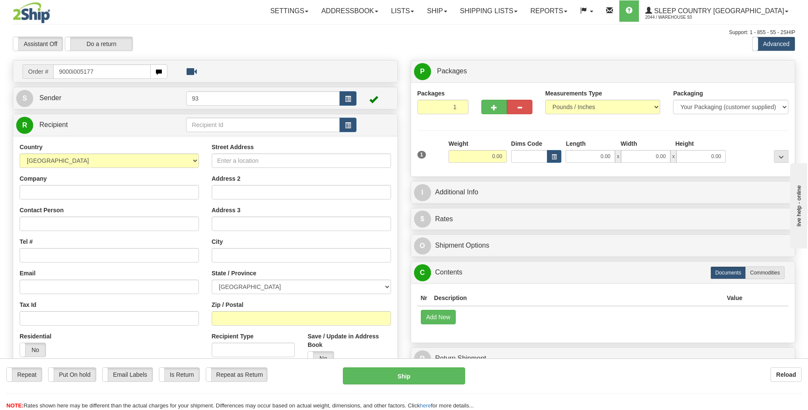
type input "9000i005177"
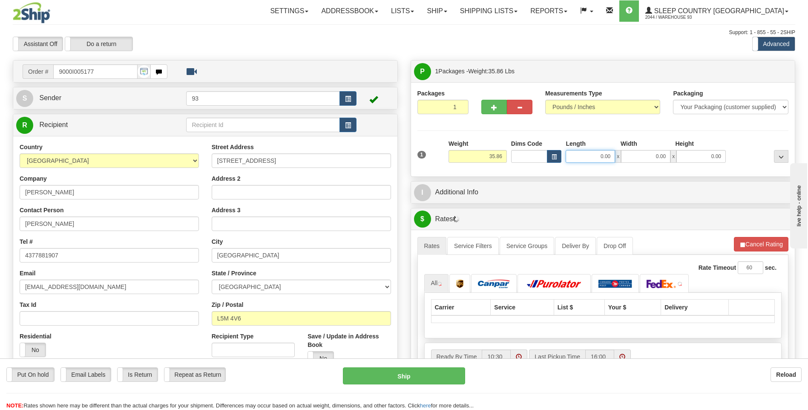
click at [601, 157] on input "0.00" at bounding box center [590, 156] width 49 height 13
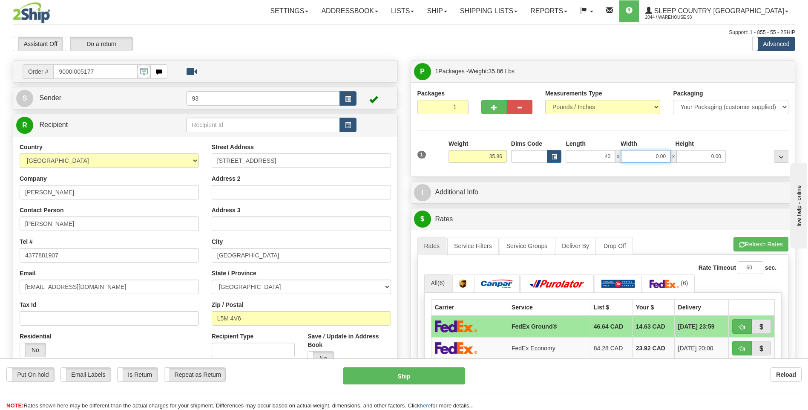
type input "40.00"
click at [635, 158] on input "0.00" at bounding box center [645, 156] width 49 height 13
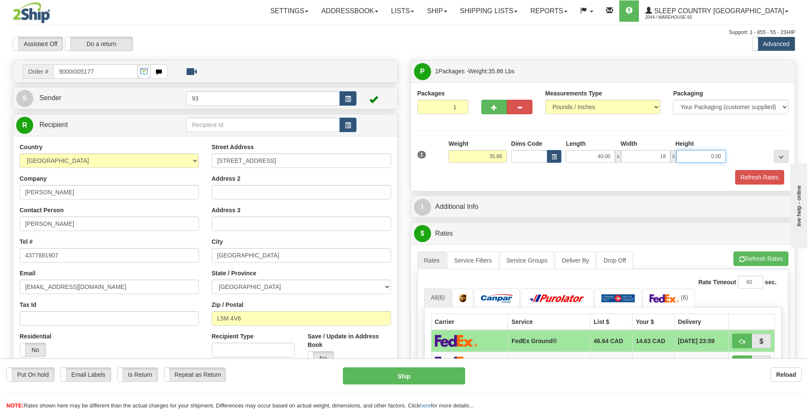
type input "18.00"
click at [704, 159] on input "0.00" at bounding box center [700, 156] width 49 height 13
type input "18.00"
click at [757, 174] on button "Refresh Rates" at bounding box center [759, 177] width 49 height 14
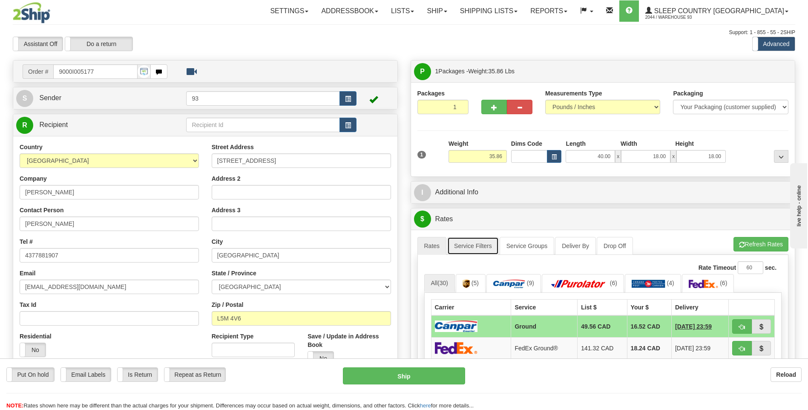
click at [475, 254] on link "Service Filters" at bounding box center [473, 246] width 52 height 18
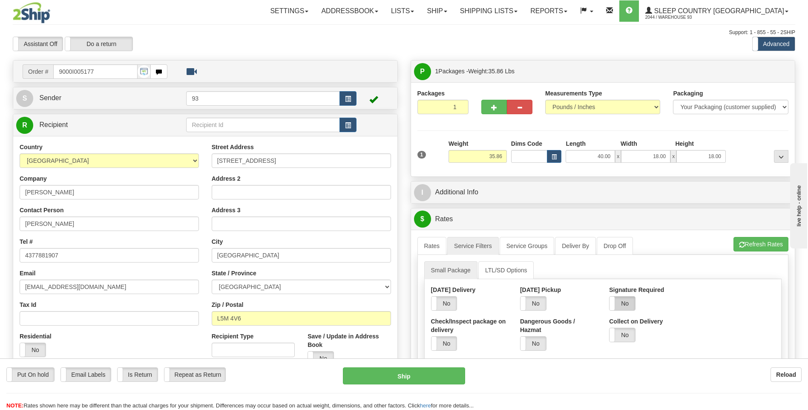
click at [629, 307] on label "No" at bounding box center [623, 303] width 26 height 14
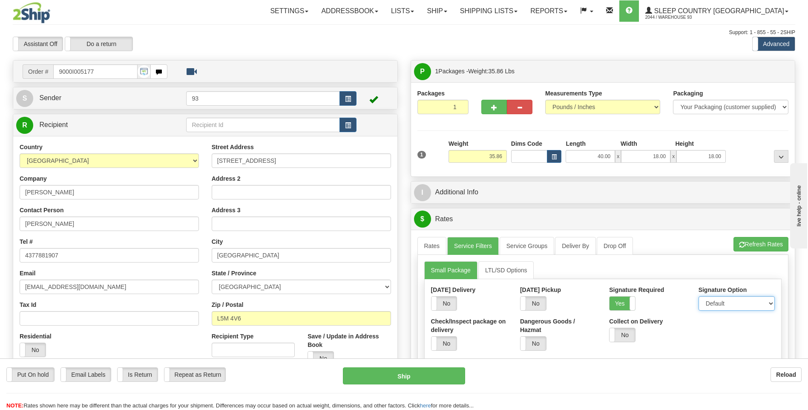
click at [734, 300] on select "Default Adult Direct Indirect No Signature Required" at bounding box center [737, 303] width 76 height 14
select select "1"
click at [699, 296] on select "Default Adult Direct Indirect No Signature Required" at bounding box center [737, 303] width 76 height 14
click at [430, 243] on link "Rates" at bounding box center [431, 246] width 29 height 18
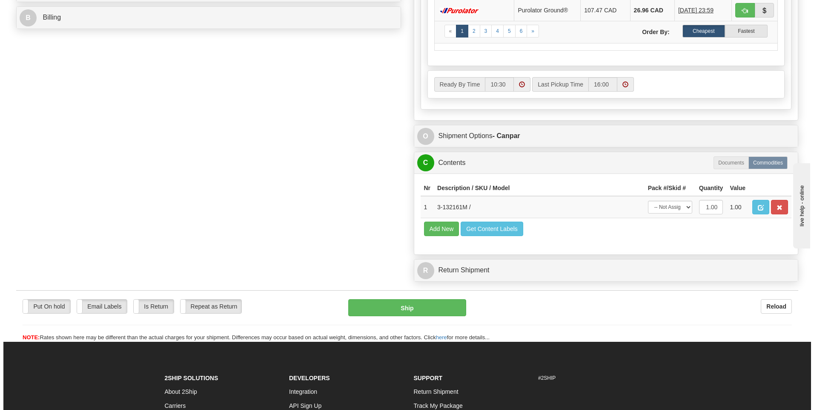
scroll to position [426, 0]
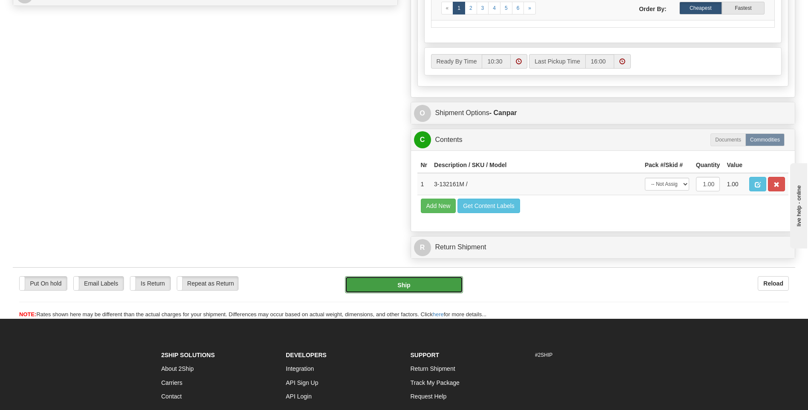
click at [436, 286] on button "Ship" at bounding box center [404, 284] width 118 height 17
type input "1"
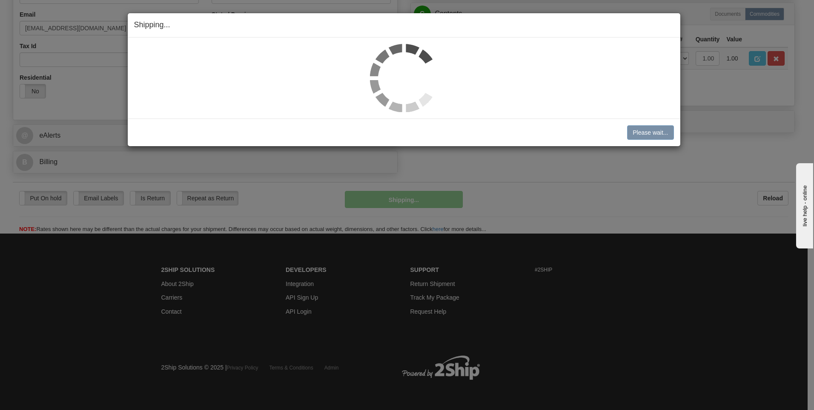
scroll to position [259, 0]
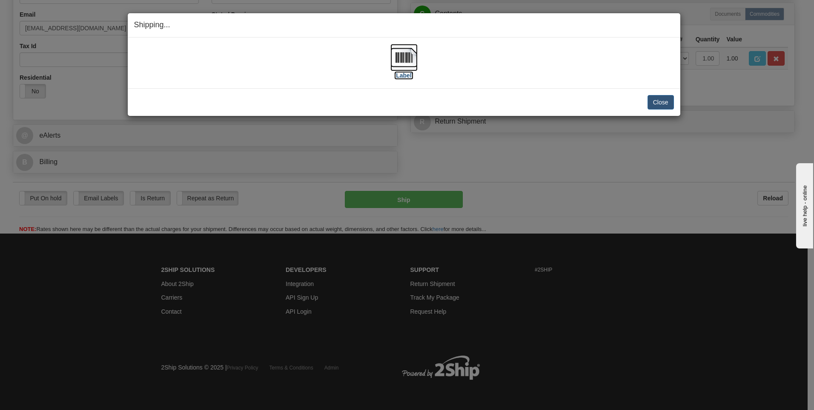
click at [403, 54] on img at bounding box center [404, 57] width 27 height 27
click at [659, 102] on button "Close" at bounding box center [661, 102] width 26 height 14
